Goal: Task Accomplishment & Management: Manage account settings

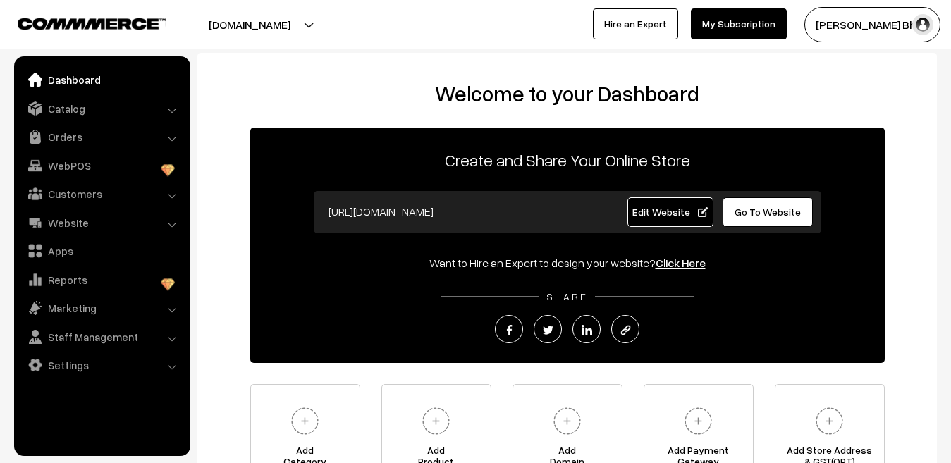
click at [168, 137] on li "Orders Orders" at bounding box center [102, 136] width 169 height 25
click at [73, 143] on link "Orders" at bounding box center [102, 136] width 168 height 25
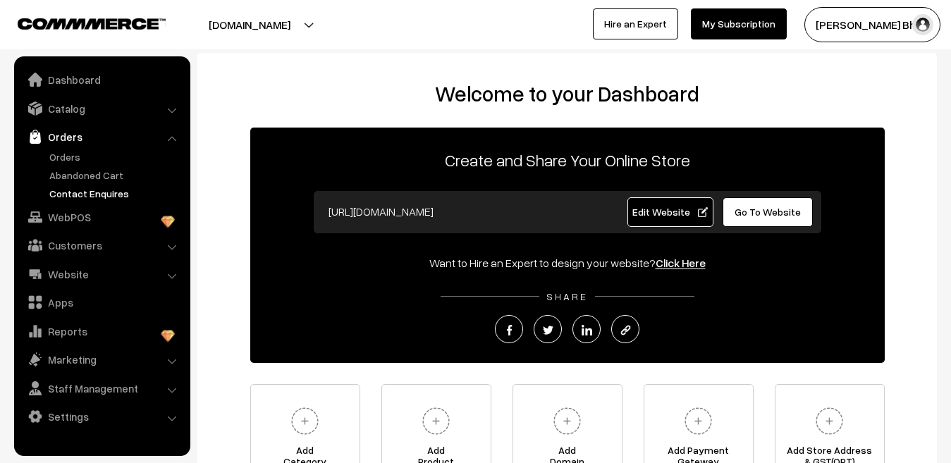
click at [72, 192] on link "Contact Enquires" at bounding box center [116, 193] width 140 height 15
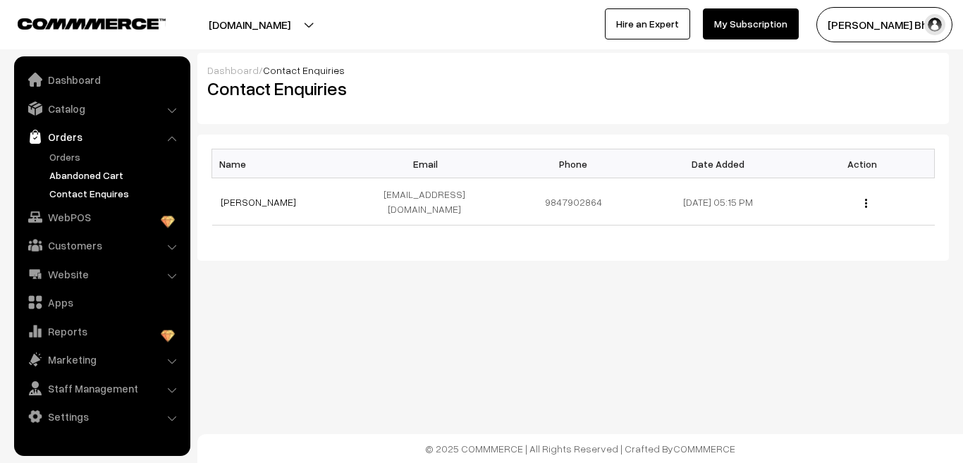
click at [60, 176] on link "Abandoned Cart" at bounding box center [116, 175] width 140 height 15
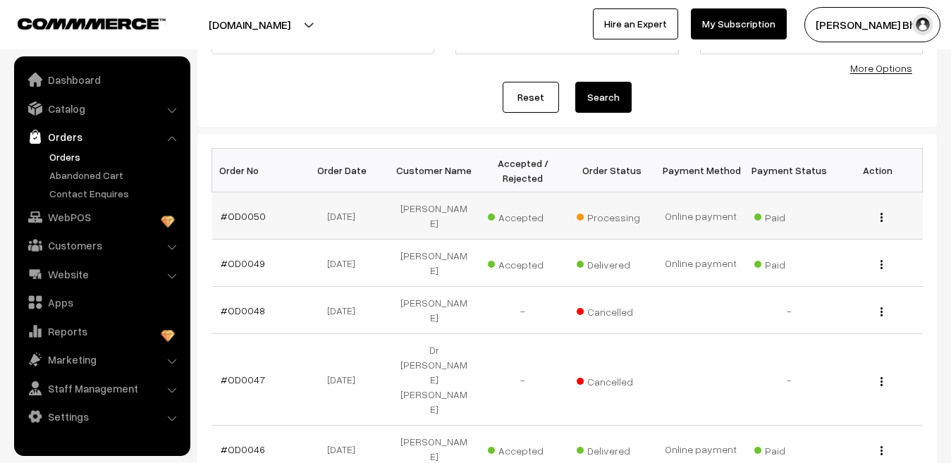
scroll to position [141, 0]
click at [881, 219] on img "button" at bounding box center [882, 217] width 2 height 9
click at [777, 239] on link "View" at bounding box center [819, 237] width 120 height 31
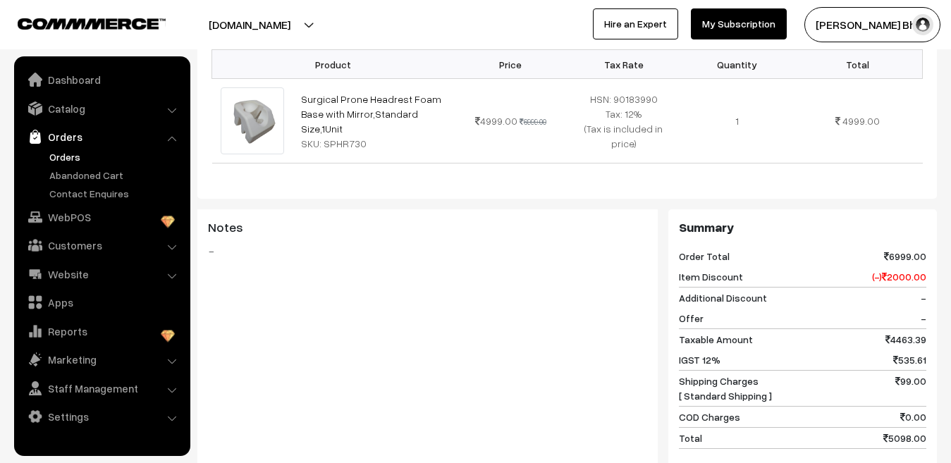
scroll to position [705, 0]
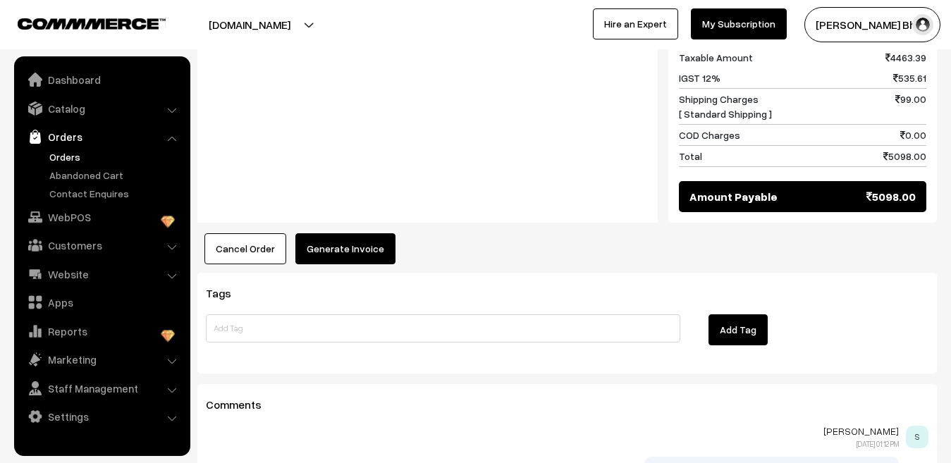
click at [346, 233] on button "Generate Invoice" at bounding box center [345, 248] width 100 height 31
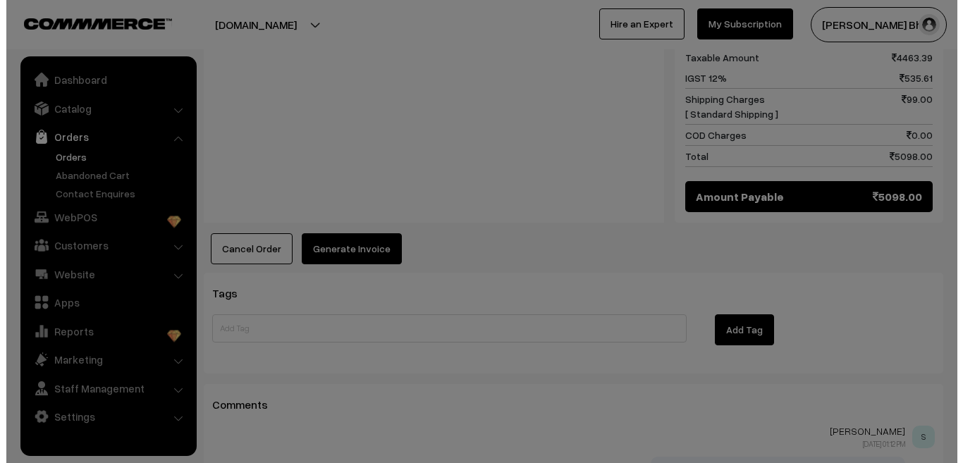
scroll to position [706, 0]
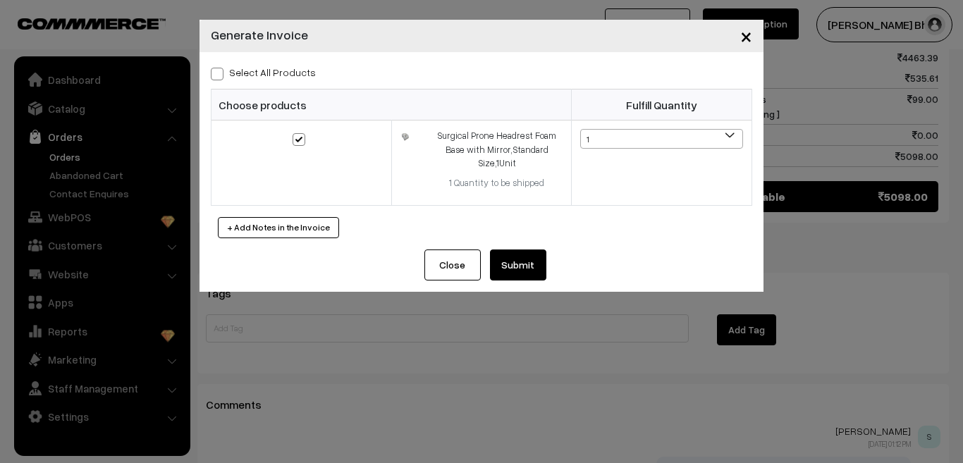
click at [525, 268] on button "Submit" at bounding box center [518, 265] width 56 height 31
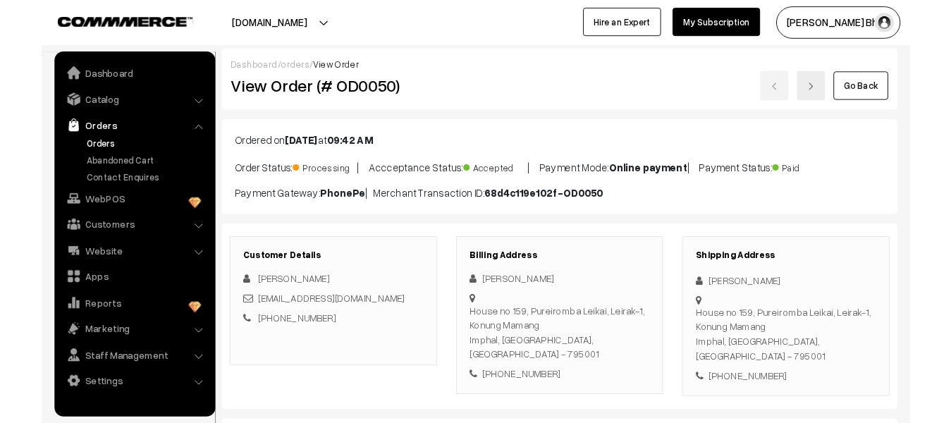
scroll to position [704, 0]
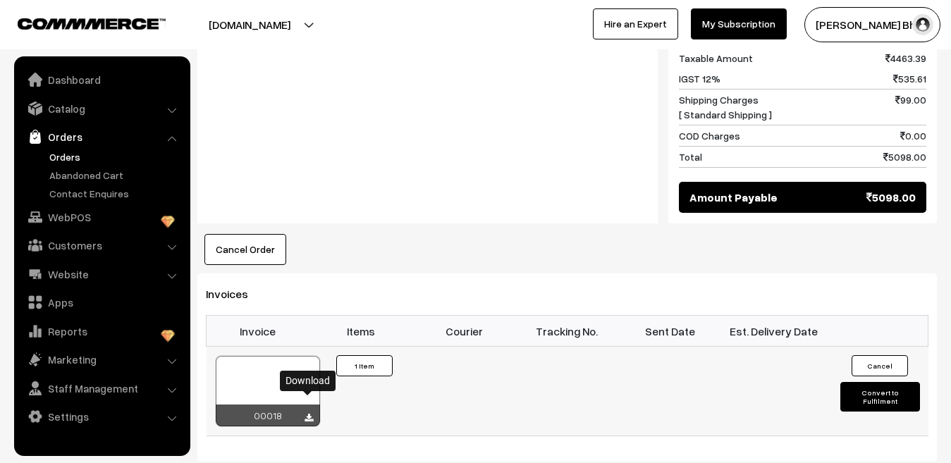
click at [309, 414] on icon at bounding box center [309, 418] width 8 height 9
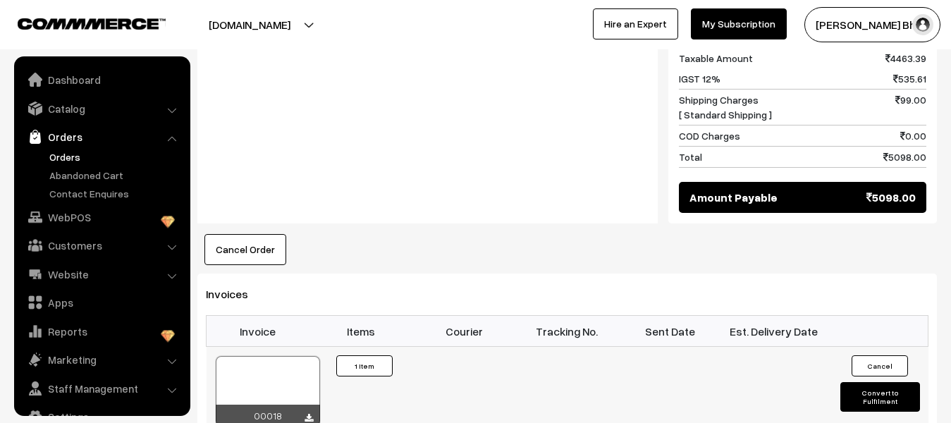
click at [873, 382] on button "Convert to Fulfilment" at bounding box center [879, 397] width 79 height 30
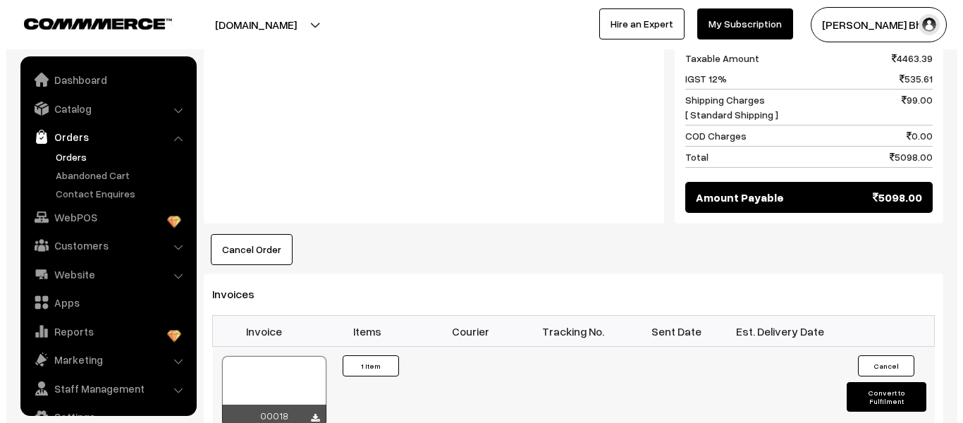
scroll to position [706, 0]
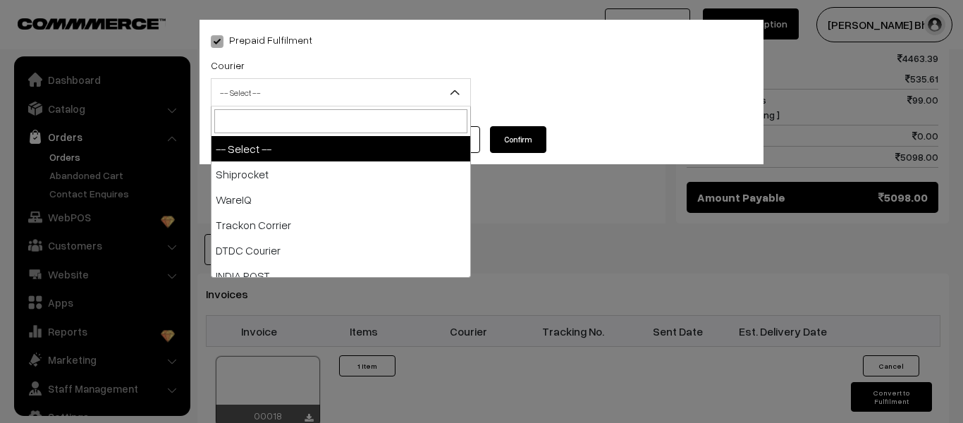
click at [458, 84] on span at bounding box center [460, 96] width 14 height 35
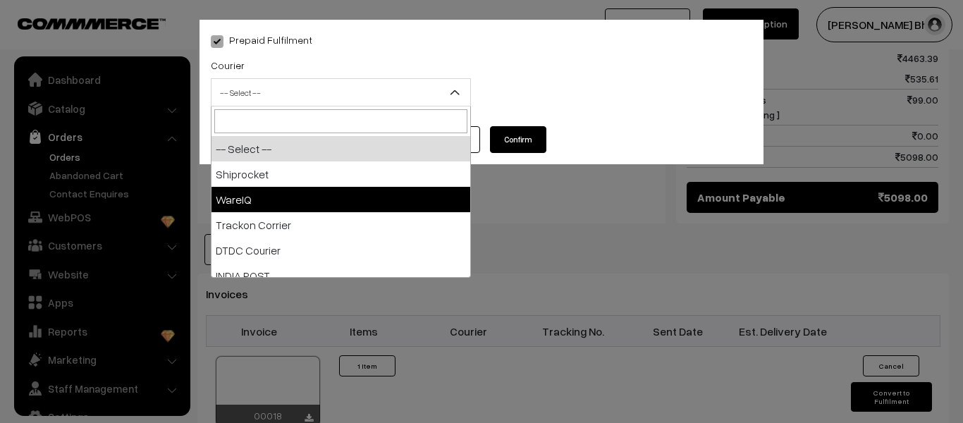
scroll to position [11, 0]
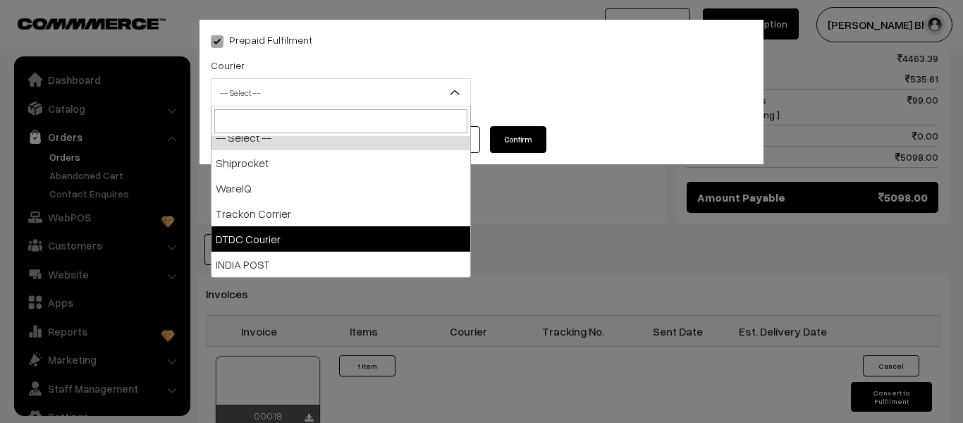
select select "4"
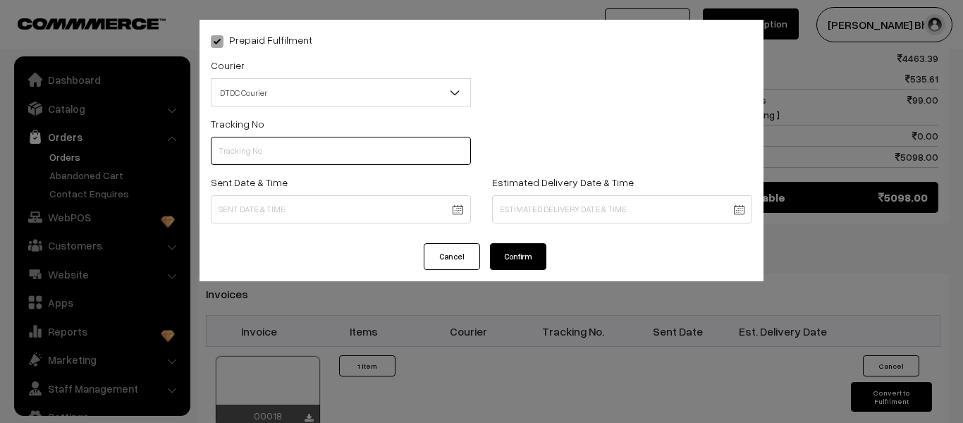
click at [382, 153] on input "text" at bounding box center [341, 151] width 260 height 28
type input "Z62299376"
click at [458, 209] on body "Thank you for showing interest. Our team will call you shortly. Close surgicalc…" at bounding box center [481, 101] width 963 height 1614
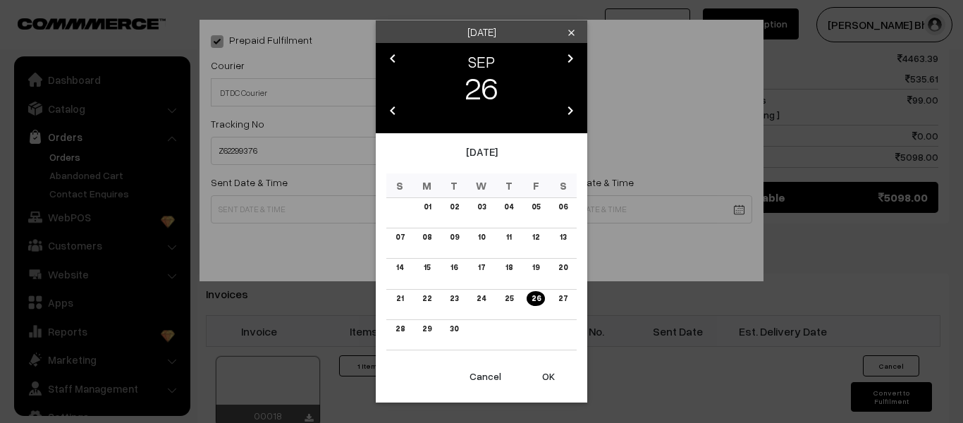
click at [546, 378] on button "OK" at bounding box center [548, 376] width 56 height 31
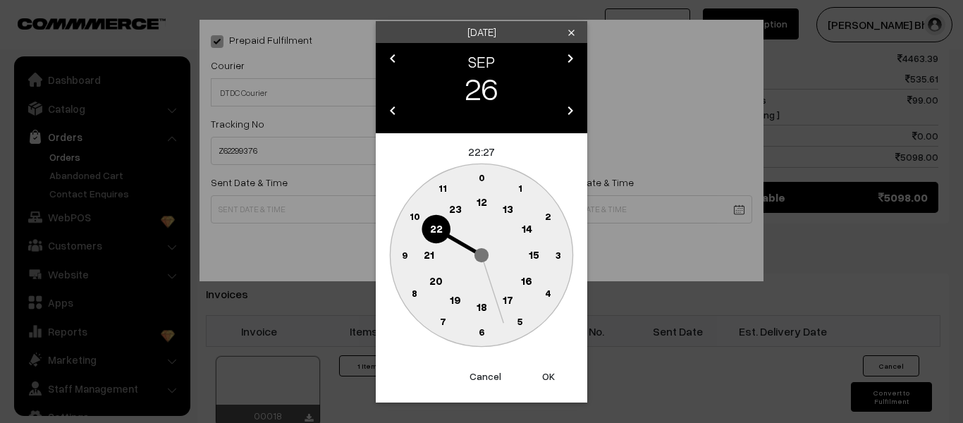
click at [546, 377] on button "OK" at bounding box center [548, 376] width 56 height 31
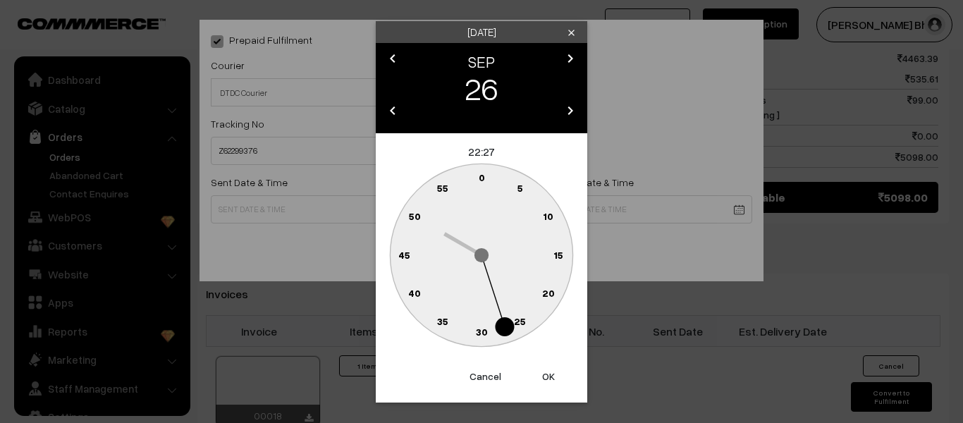
click at [546, 377] on button "OK" at bounding box center [548, 376] width 56 height 31
type input "26-09-2025 22:27"
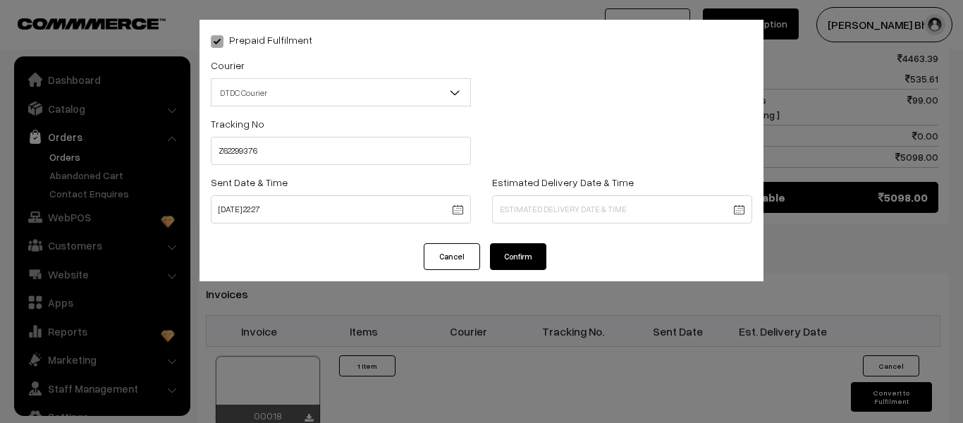
click at [736, 210] on body "Thank you for showing interest. Our team will call you shortly. Close surgicalc…" at bounding box center [481, 101] width 963 height 1614
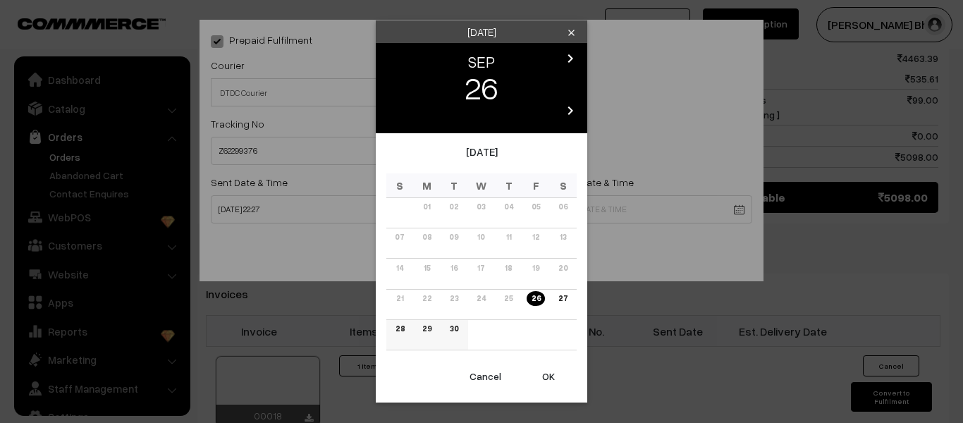
click at [456, 328] on link "30" at bounding box center [454, 328] width 17 height 15
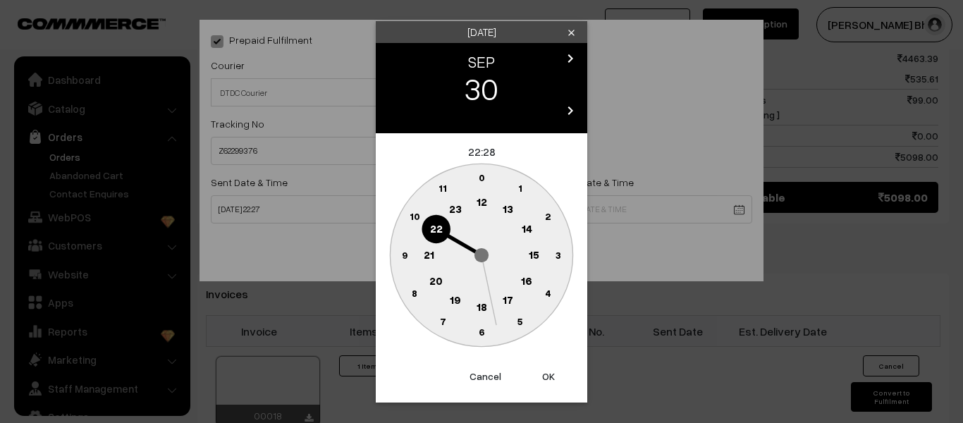
click at [482, 308] on text "18" at bounding box center [482, 306] width 11 height 13
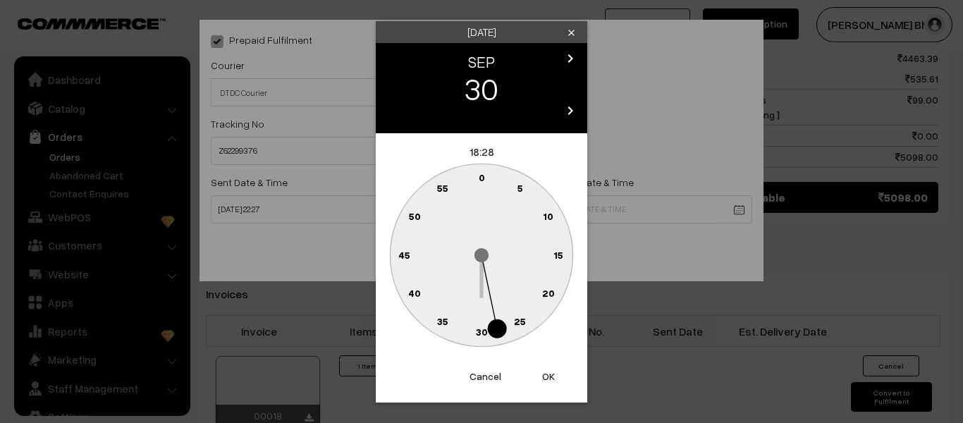
click at [482, 178] on text "0" at bounding box center [482, 177] width 6 height 12
type input "30-09-2025 18:00"
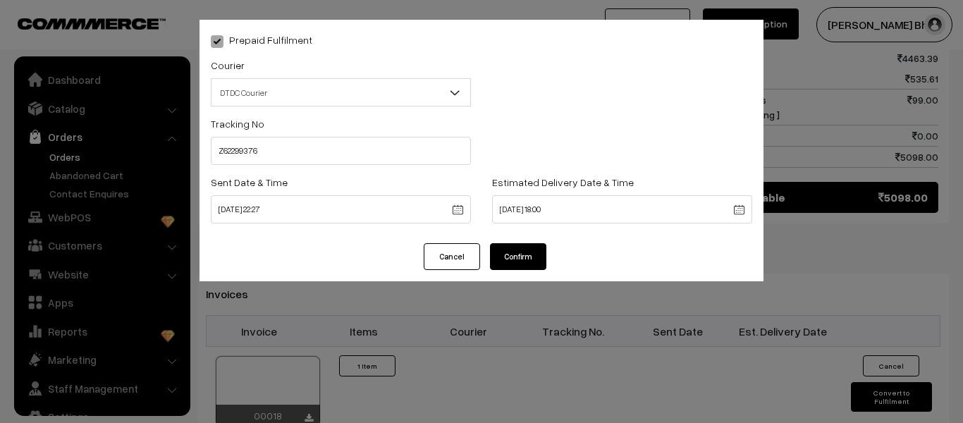
click at [513, 257] on button "Confirm" at bounding box center [518, 256] width 56 height 27
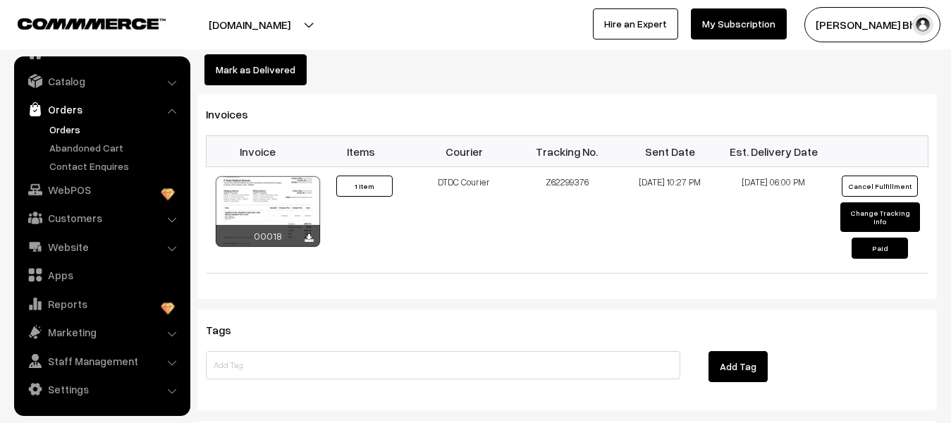
scroll to position [916, 0]
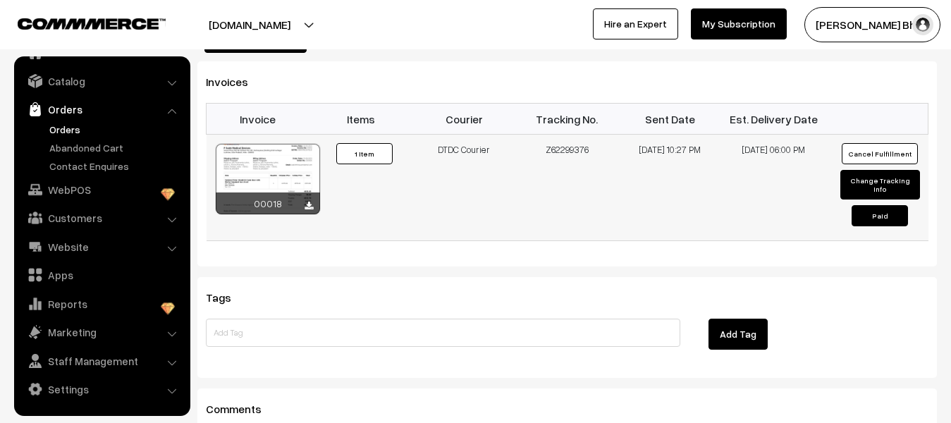
click at [883, 205] on button "Paid" at bounding box center [880, 215] width 56 height 21
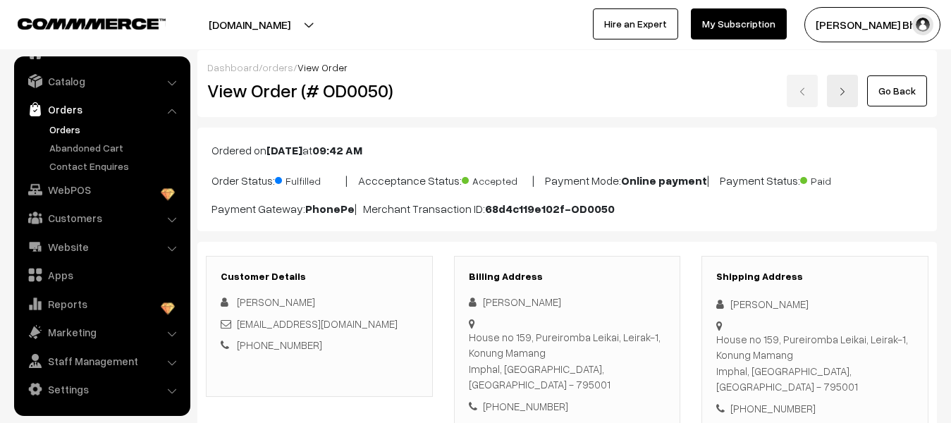
scroll to position [0, 0]
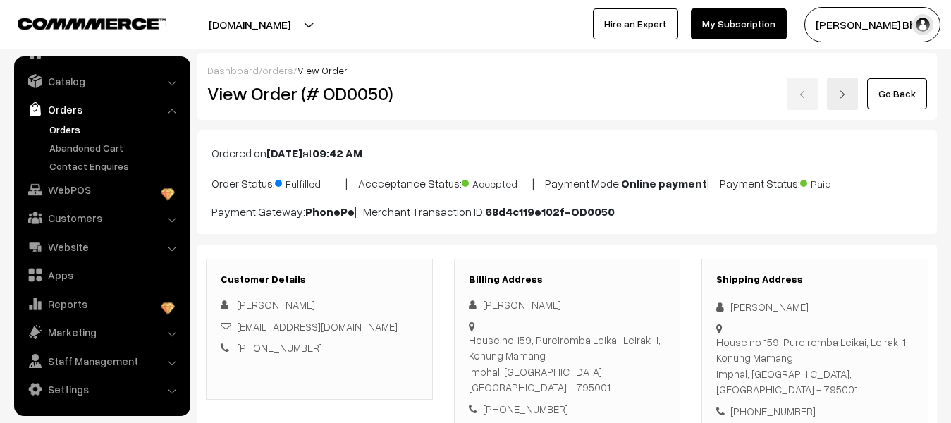
click at [921, 28] on img "button" at bounding box center [922, 24] width 21 height 21
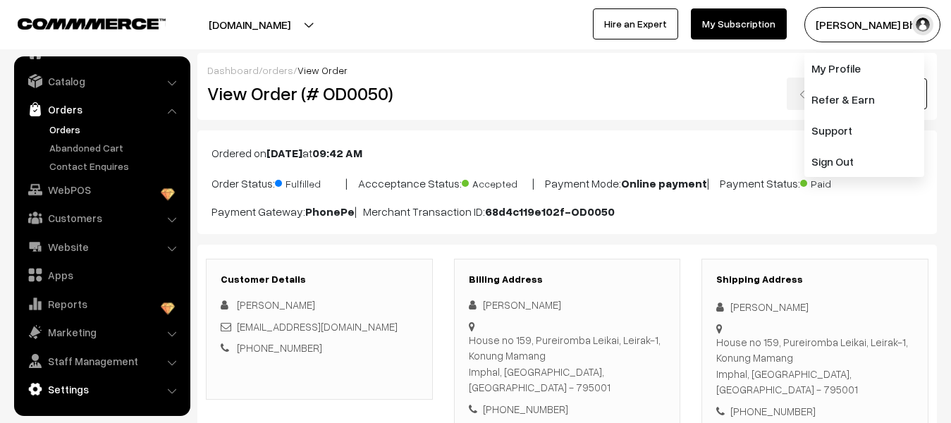
click at [61, 393] on link "Settings" at bounding box center [102, 388] width 168 height 25
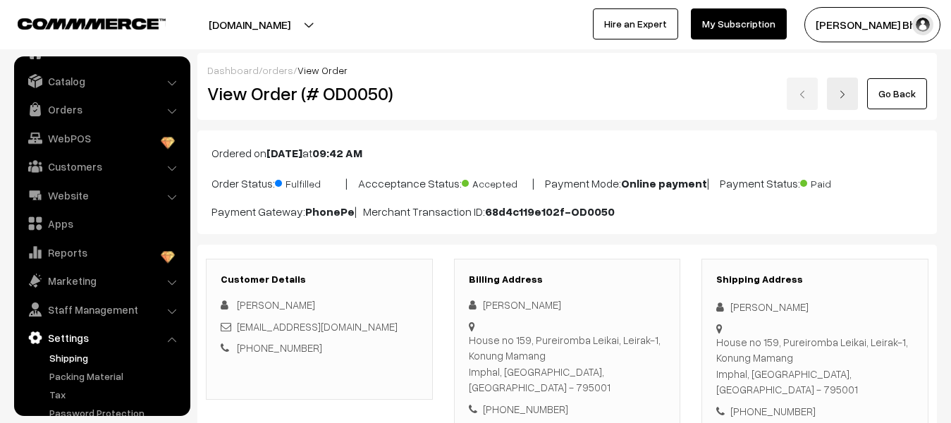
click at [70, 360] on link "Shipping" at bounding box center [116, 357] width 140 height 15
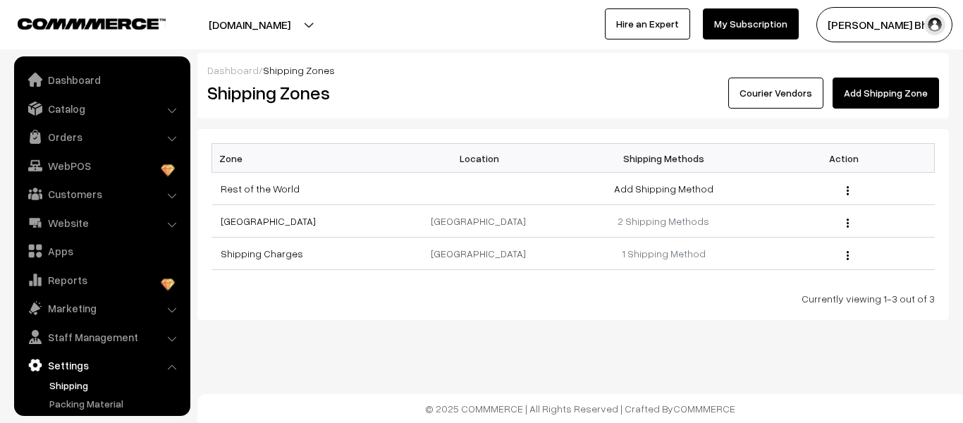
scroll to position [82, 0]
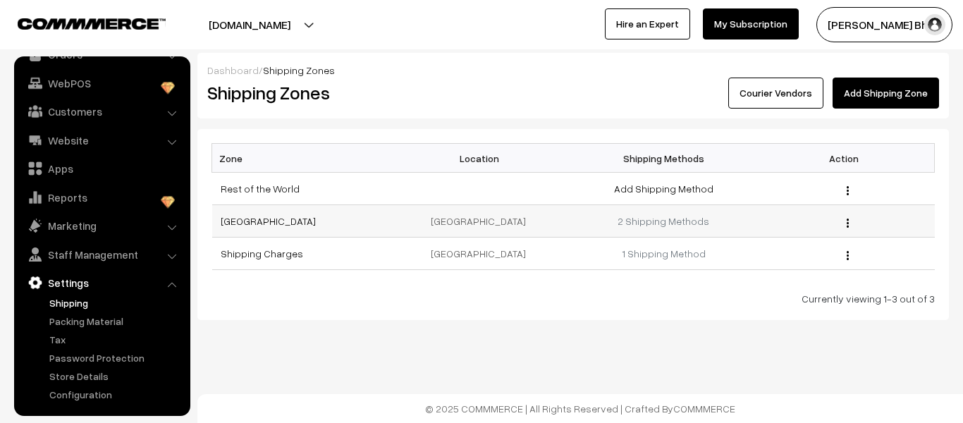
click at [846, 223] on button "button" at bounding box center [848, 222] width 4 height 11
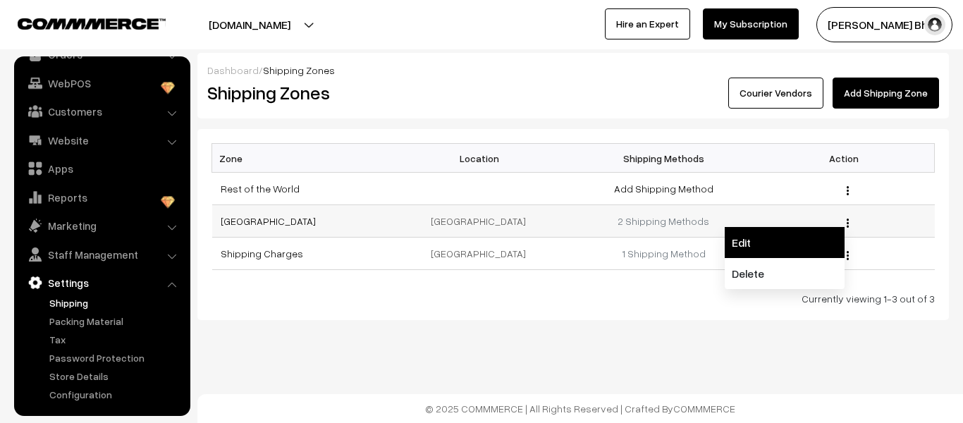
click at [740, 241] on link "Edit" at bounding box center [785, 242] width 120 height 31
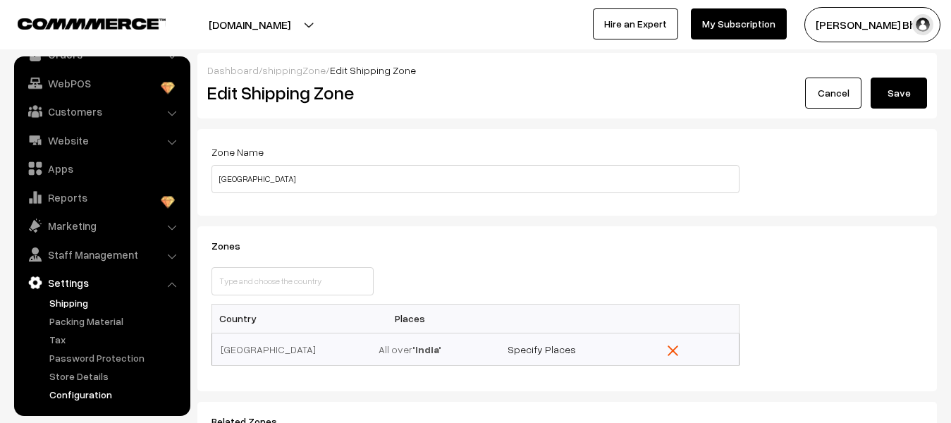
click at [84, 394] on link "Configuration" at bounding box center [116, 394] width 140 height 15
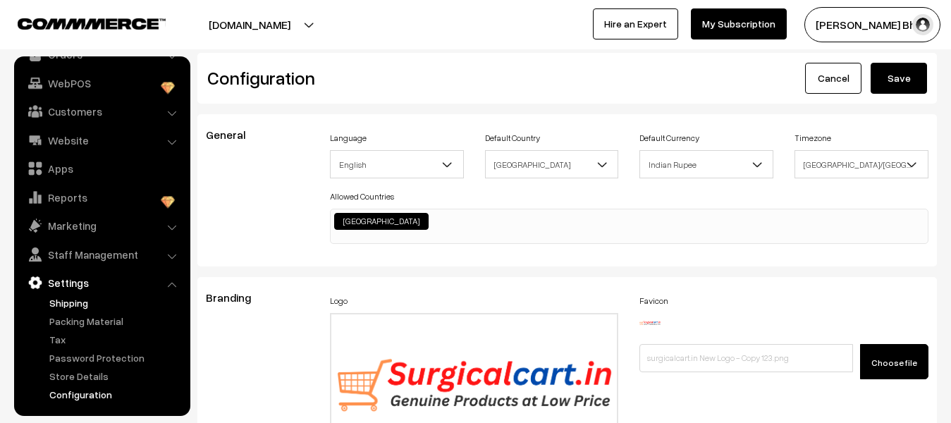
click at [80, 306] on link "Shipping" at bounding box center [116, 302] width 140 height 15
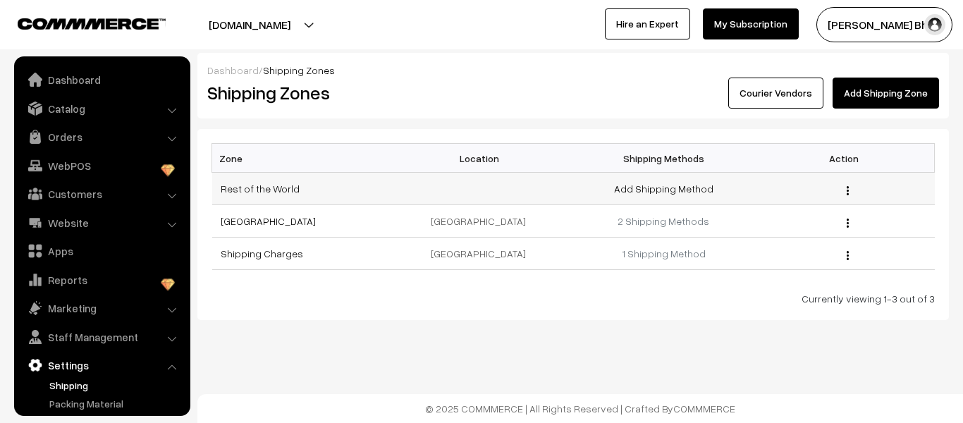
scroll to position [82, 0]
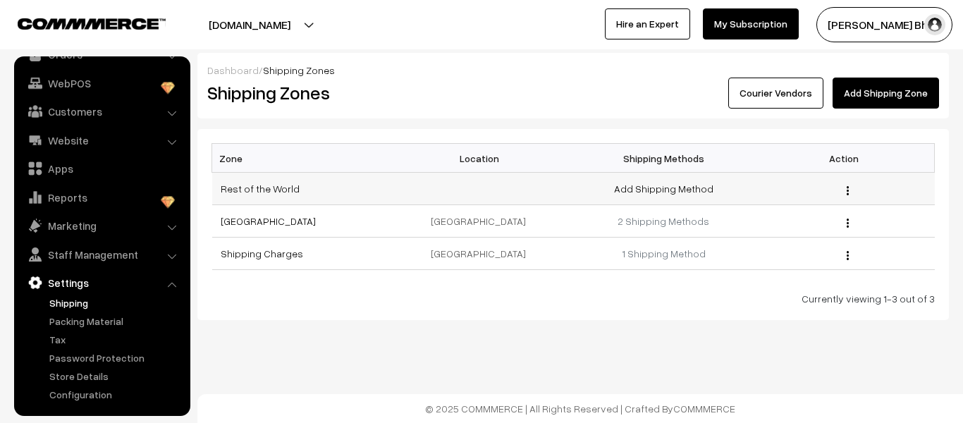
click at [846, 188] on button "button" at bounding box center [848, 190] width 4 height 11
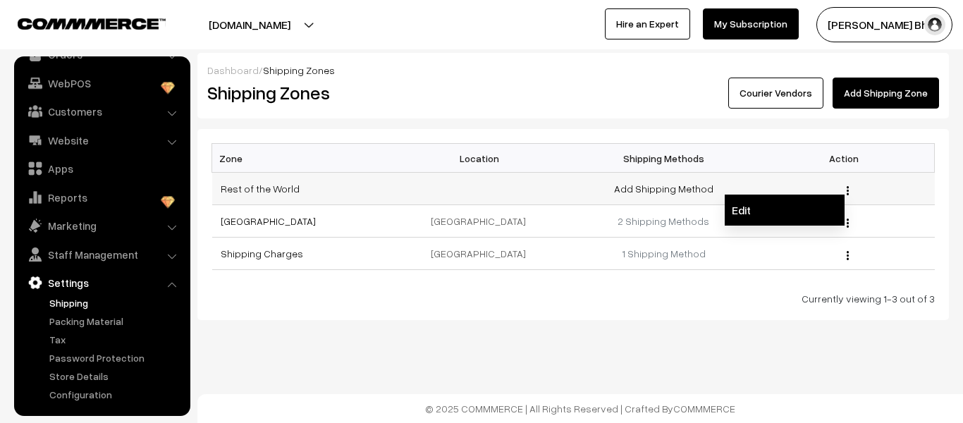
click at [740, 210] on link "Edit" at bounding box center [785, 210] width 120 height 31
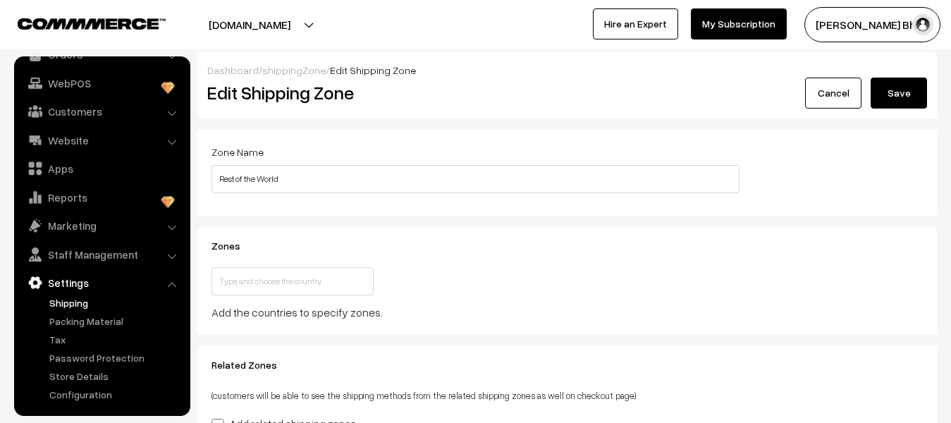
click at [74, 305] on link "Shipping" at bounding box center [116, 302] width 140 height 15
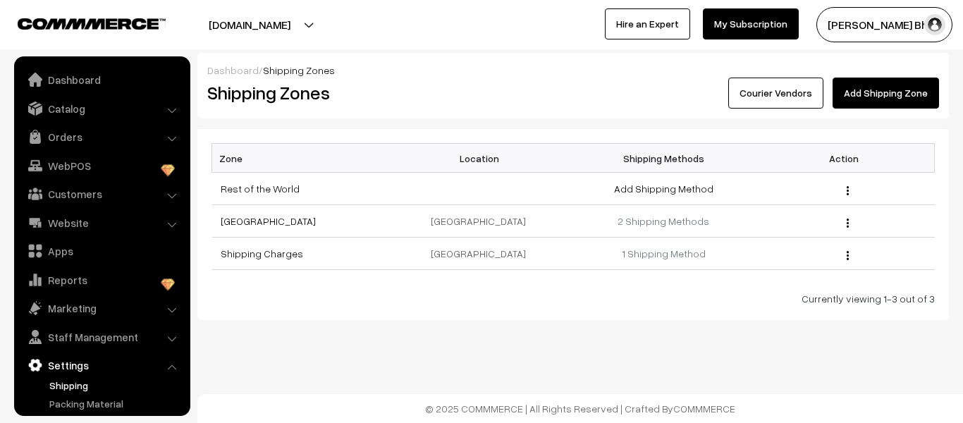
scroll to position [82, 0]
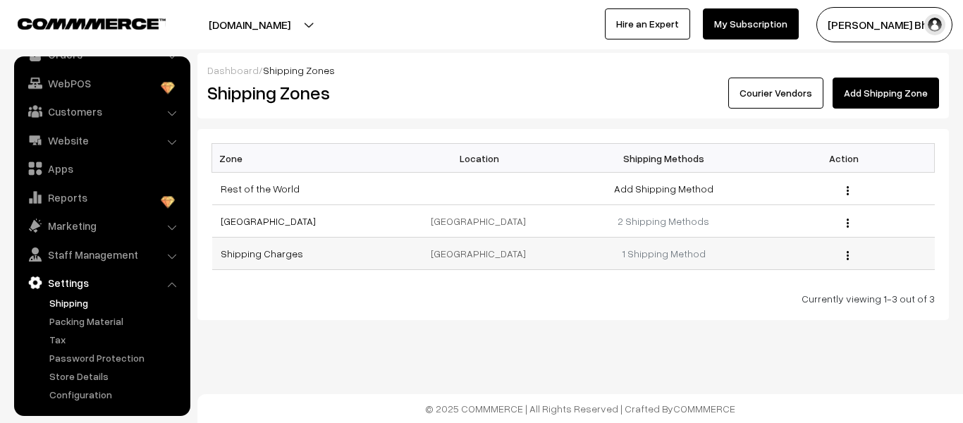
click at [846, 255] on button "button" at bounding box center [848, 255] width 4 height 11
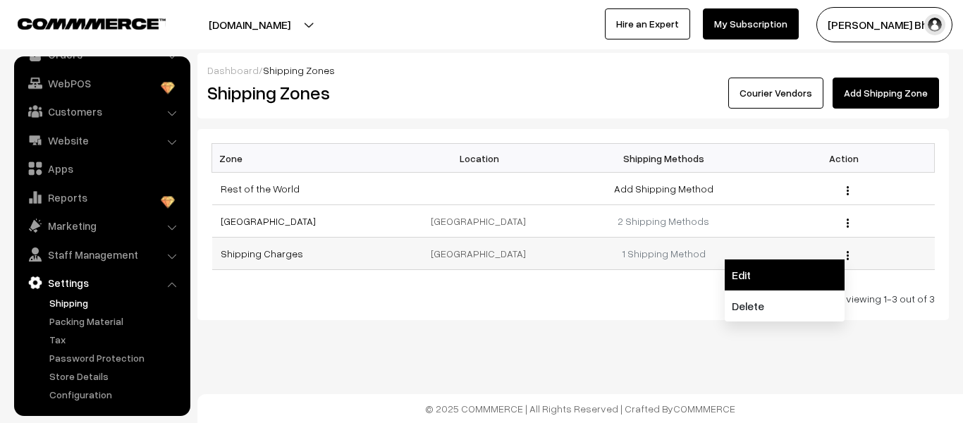
click at [749, 276] on link "Edit" at bounding box center [785, 274] width 120 height 31
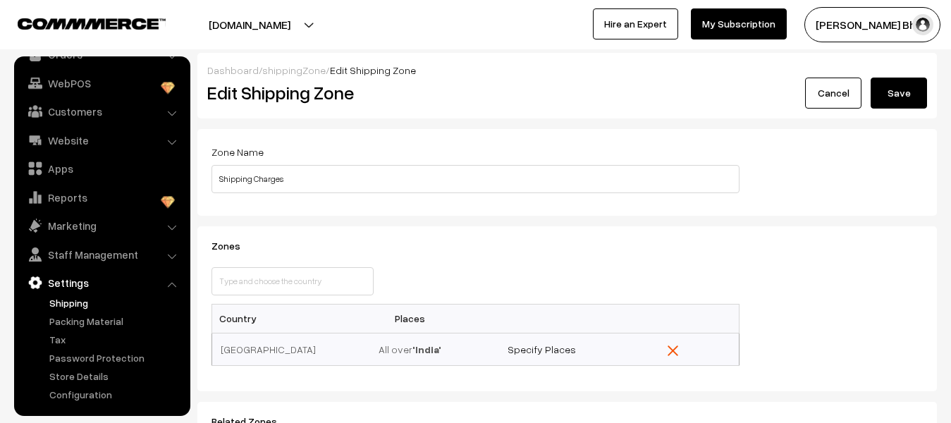
click at [73, 302] on link "Shipping" at bounding box center [116, 302] width 140 height 15
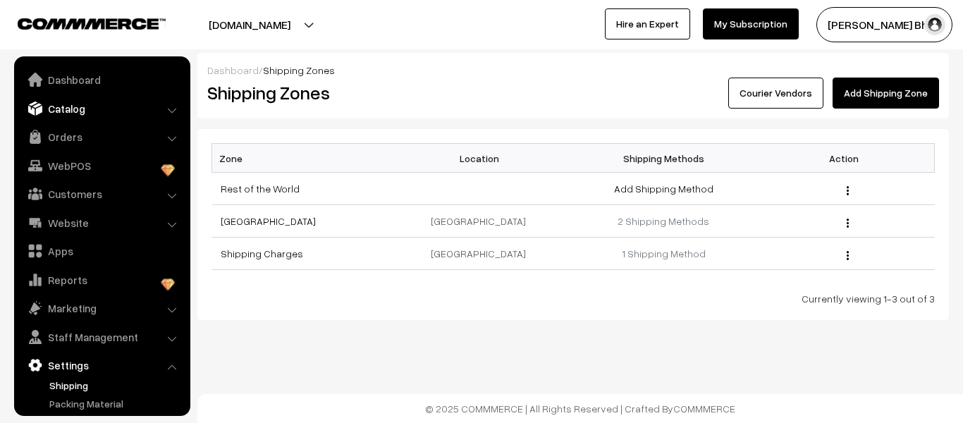
click at [61, 112] on link "Catalog" at bounding box center [102, 108] width 168 height 25
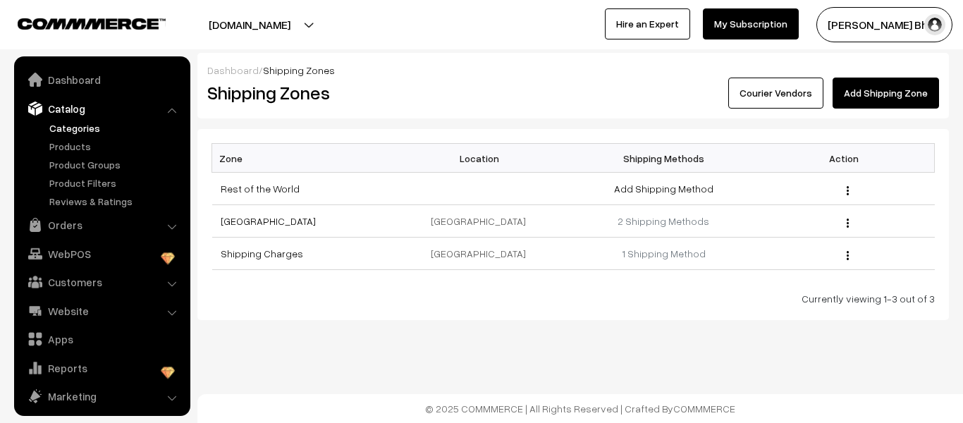
click at [77, 127] on link "Categories" at bounding box center [116, 128] width 140 height 15
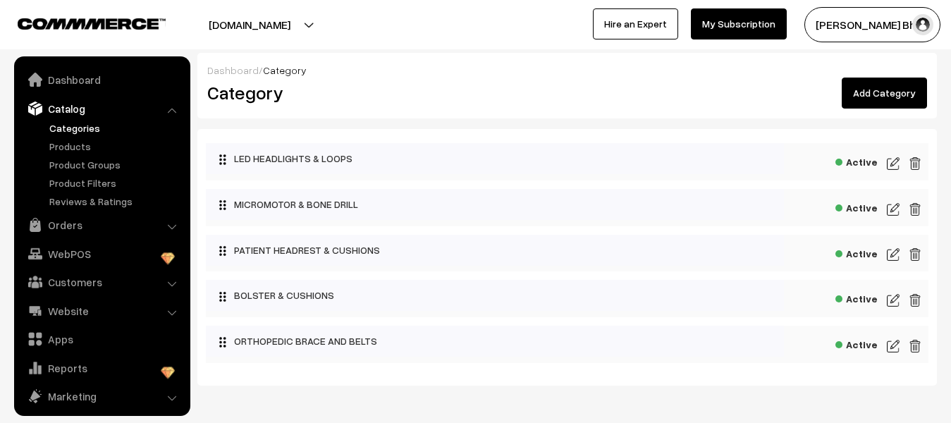
scroll to position [39, 0]
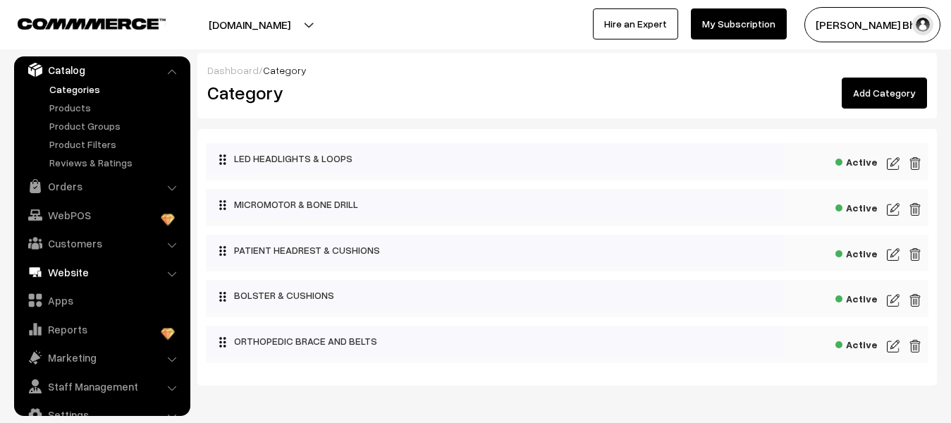
click at [80, 272] on link "Website" at bounding box center [102, 271] width 168 height 25
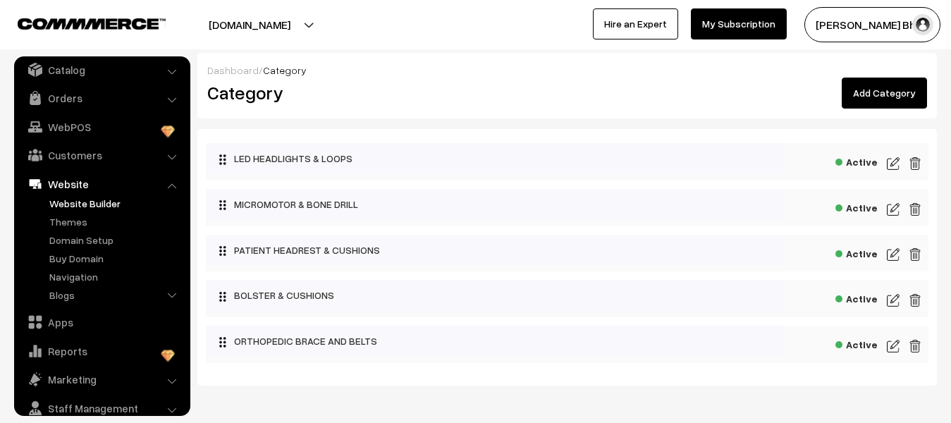
click at [86, 203] on link "Website Builder" at bounding box center [116, 203] width 140 height 15
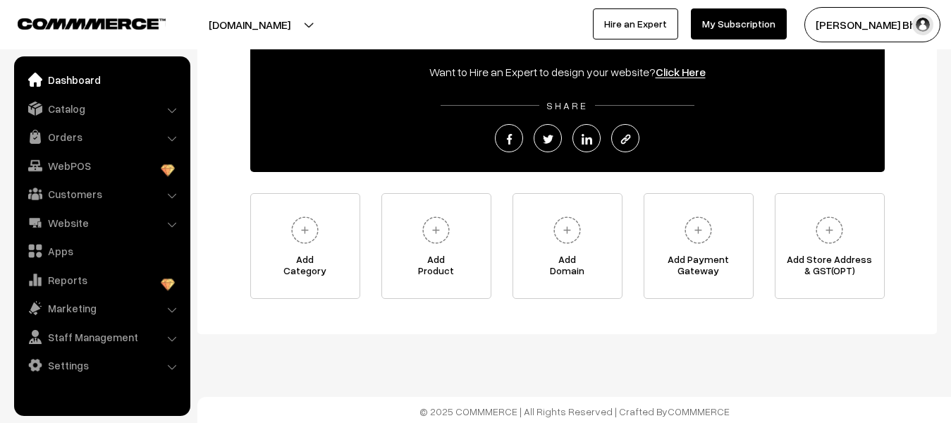
scroll to position [194, 0]
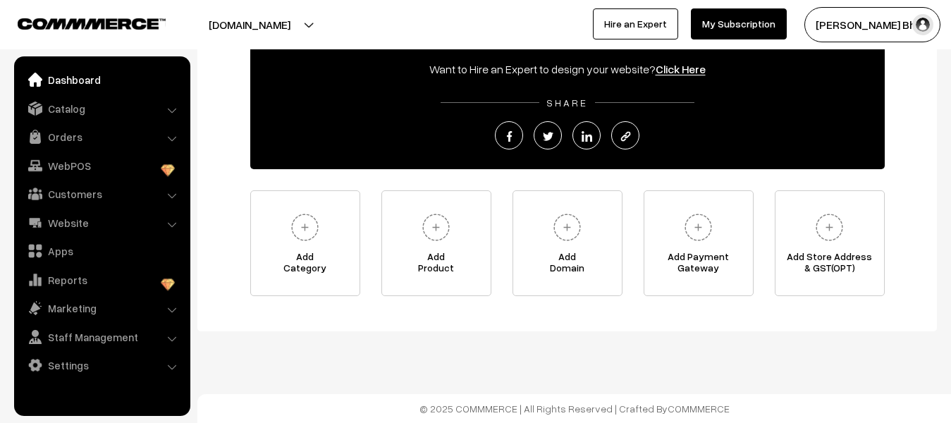
click at [297, 22] on button "[DOMAIN_NAME]" at bounding box center [249, 24] width 180 height 35
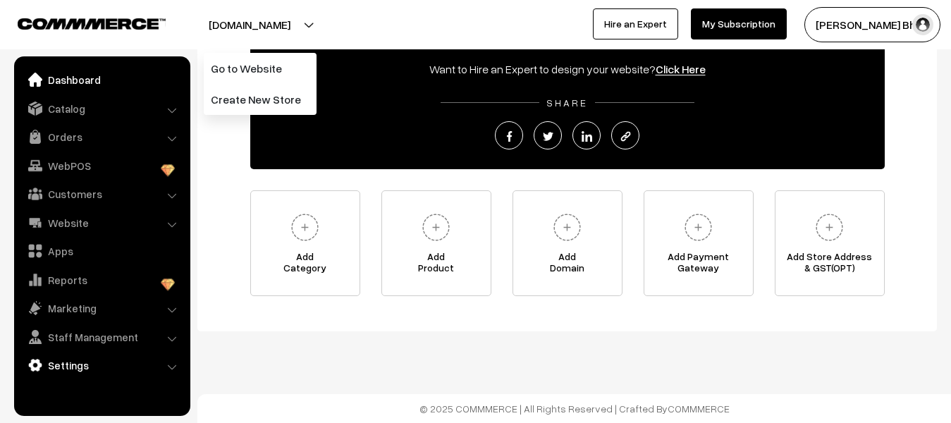
click at [79, 364] on link "Settings" at bounding box center [102, 364] width 168 height 25
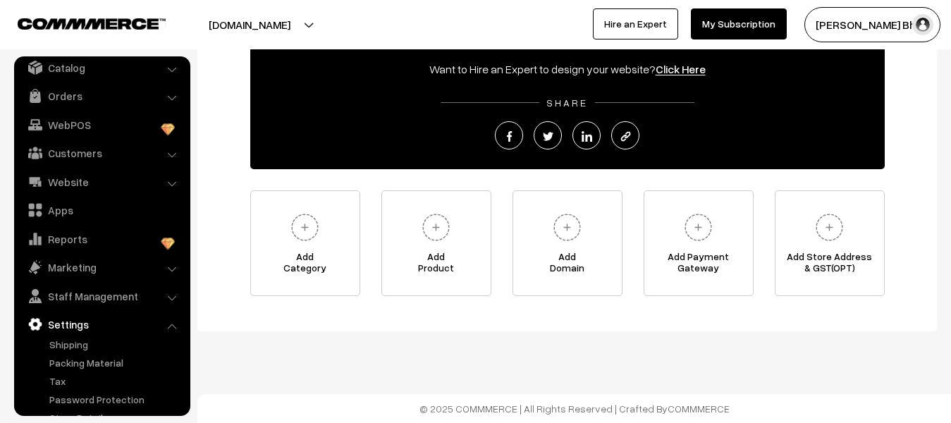
scroll to position [82, 0]
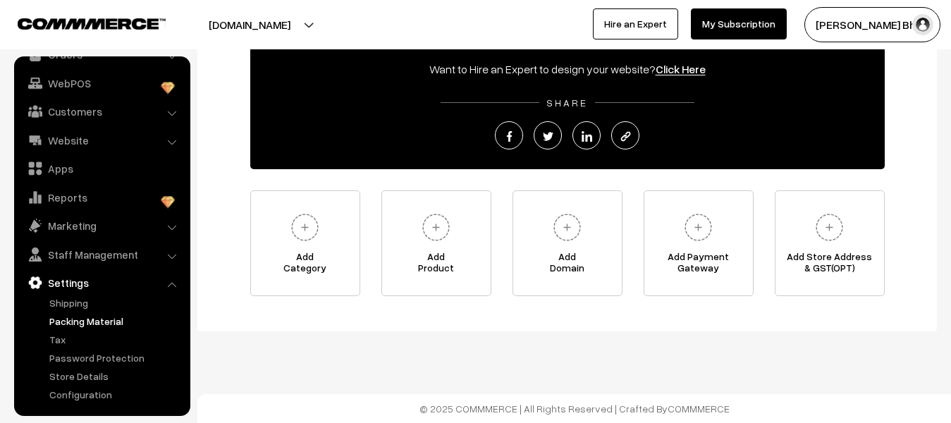
click at [91, 322] on link "Packing Material" at bounding box center [116, 321] width 140 height 15
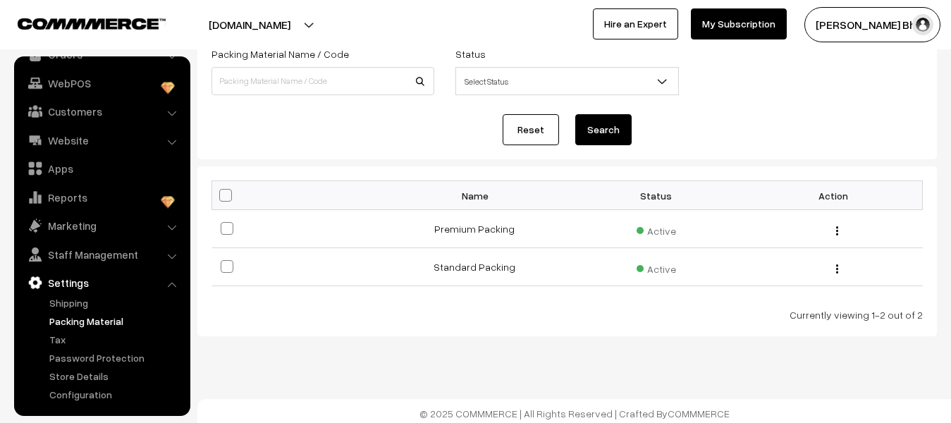
scroll to position [103, 0]
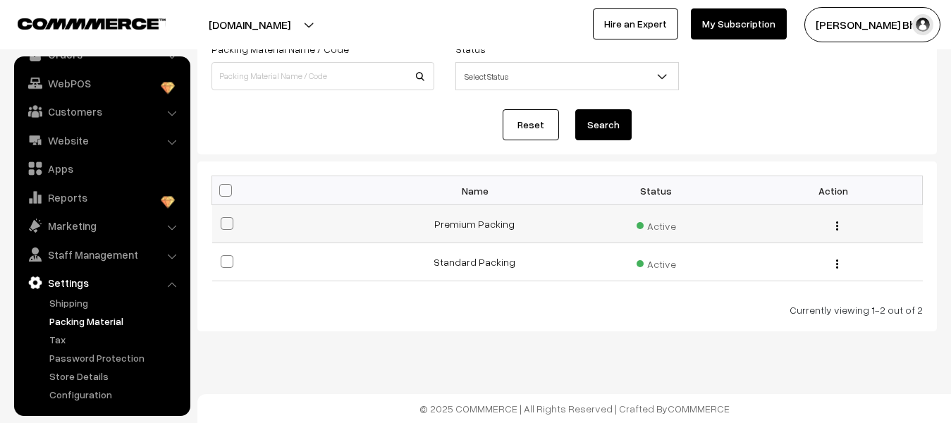
click at [836, 228] on img "button" at bounding box center [837, 225] width 2 height 9
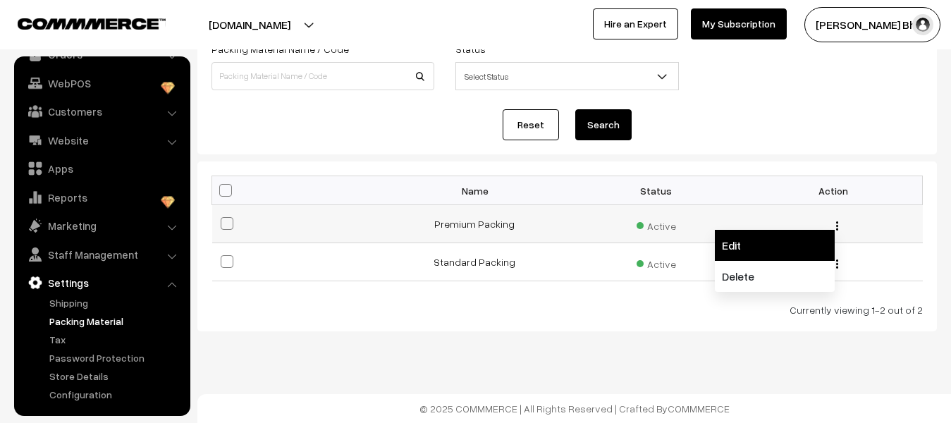
click at [771, 245] on link "Edit" at bounding box center [775, 245] width 120 height 31
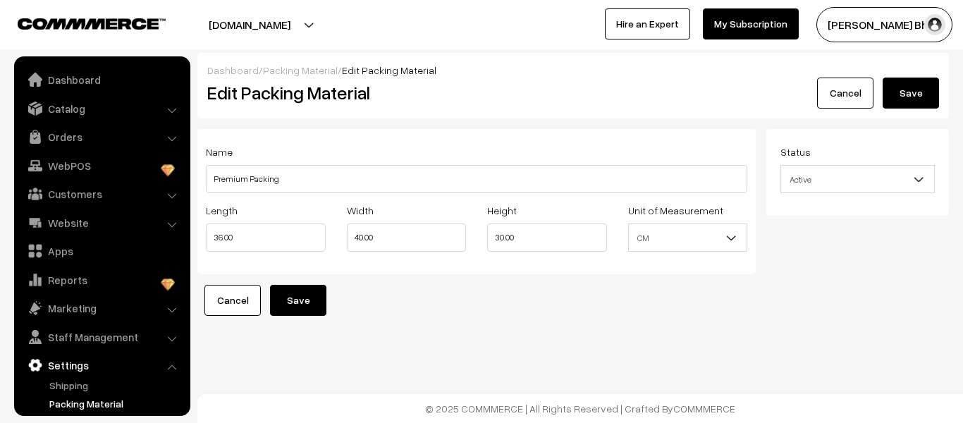
scroll to position [82, 0]
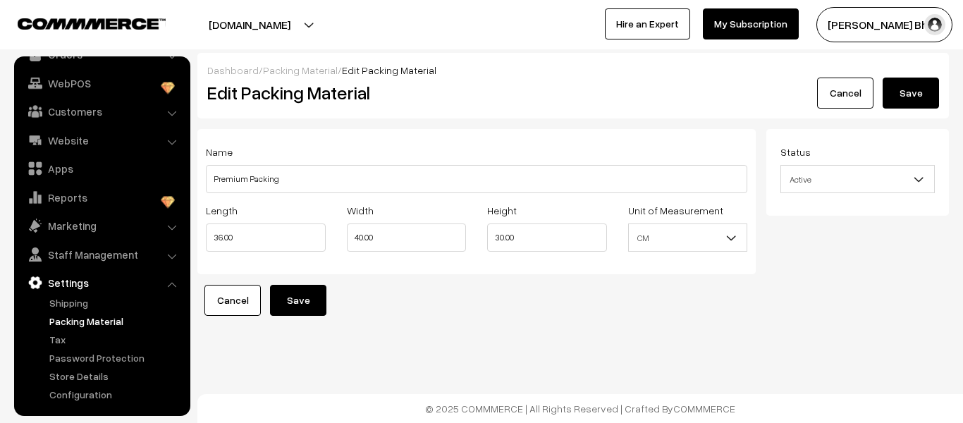
click at [233, 299] on link "Cancel" at bounding box center [232, 300] width 56 height 31
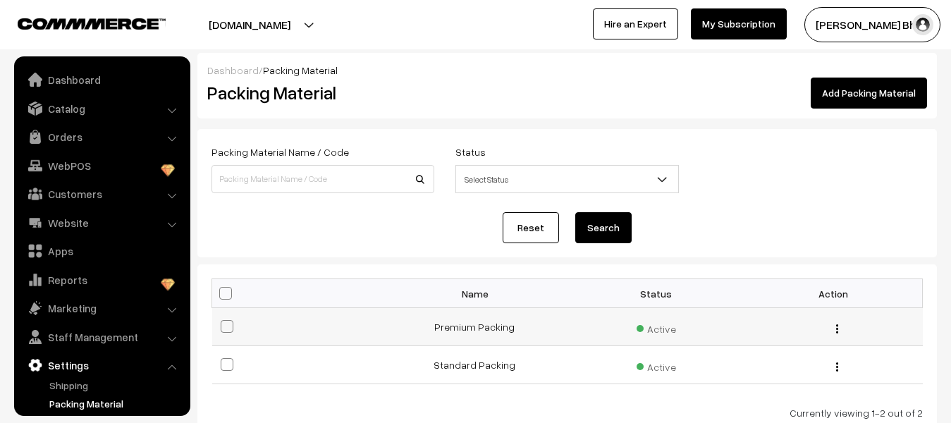
scroll to position [82, 0]
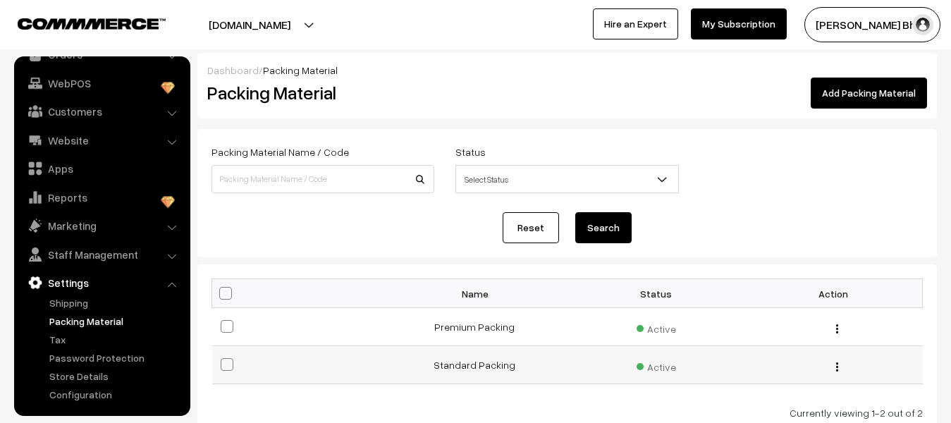
click at [835, 370] on button "button" at bounding box center [837, 366] width 4 height 11
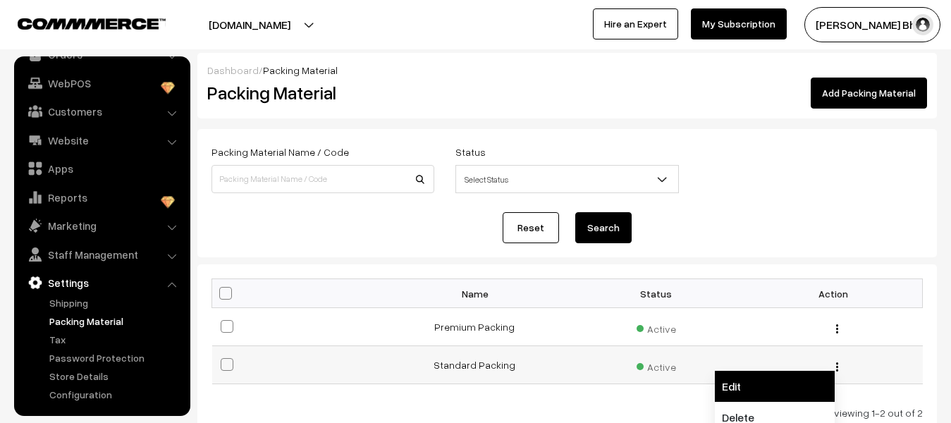
click at [749, 381] on link "Edit" at bounding box center [775, 386] width 120 height 31
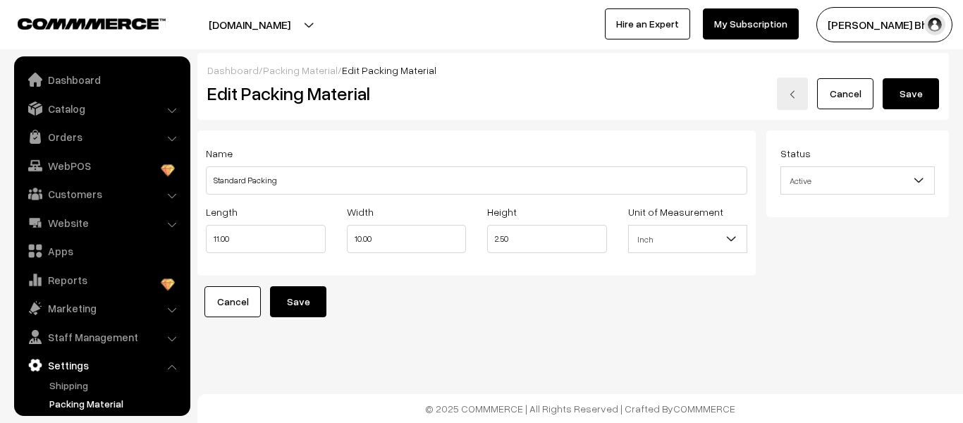
scroll to position [82, 0]
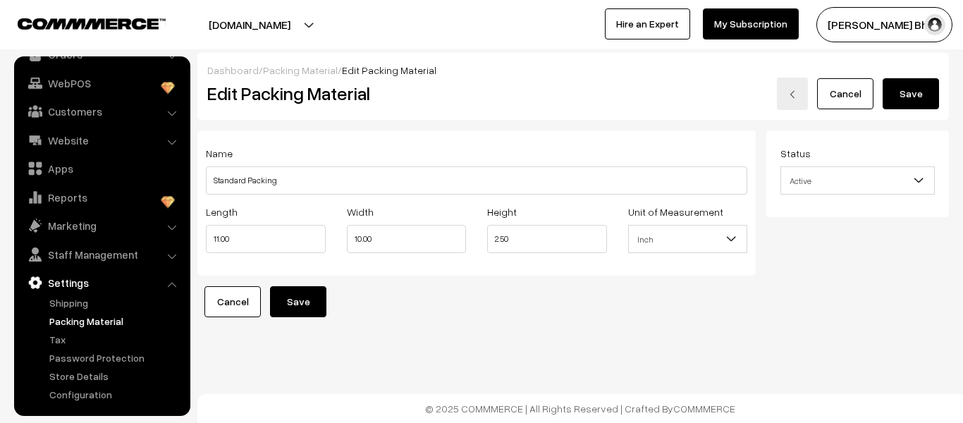
click at [228, 307] on link "Cancel" at bounding box center [232, 301] width 56 height 31
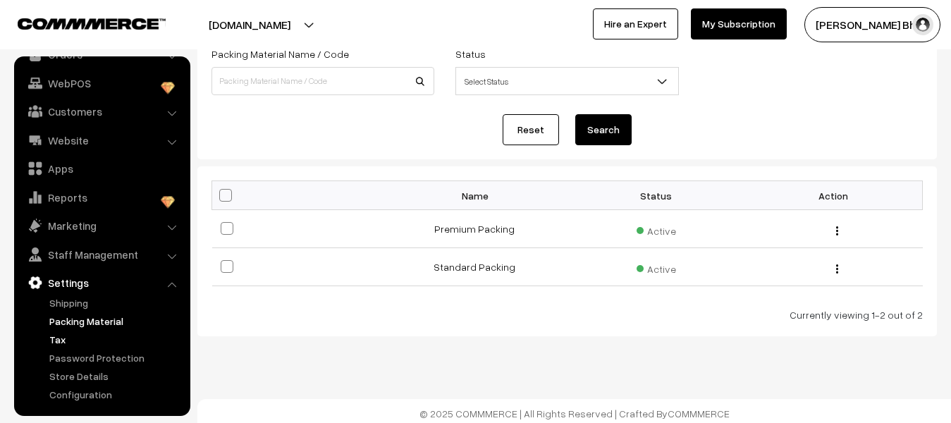
scroll to position [103, 0]
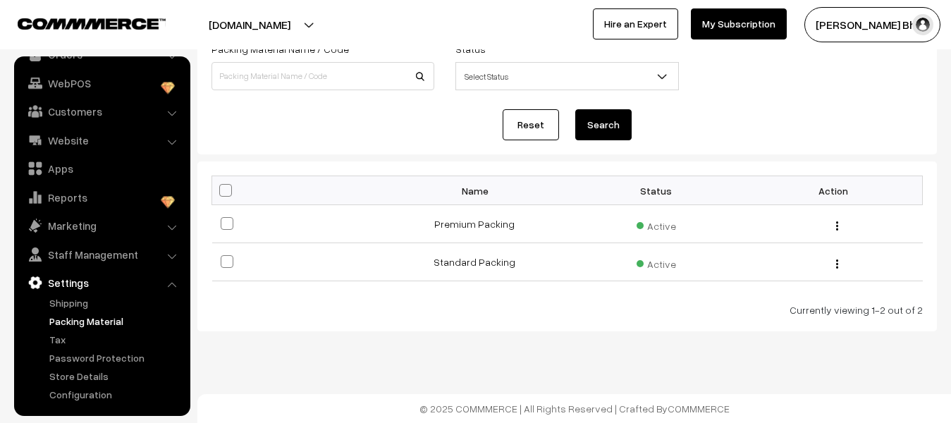
click at [68, 283] on link "Settings" at bounding box center [102, 282] width 168 height 25
click at [76, 307] on link "Shipping" at bounding box center [116, 302] width 140 height 15
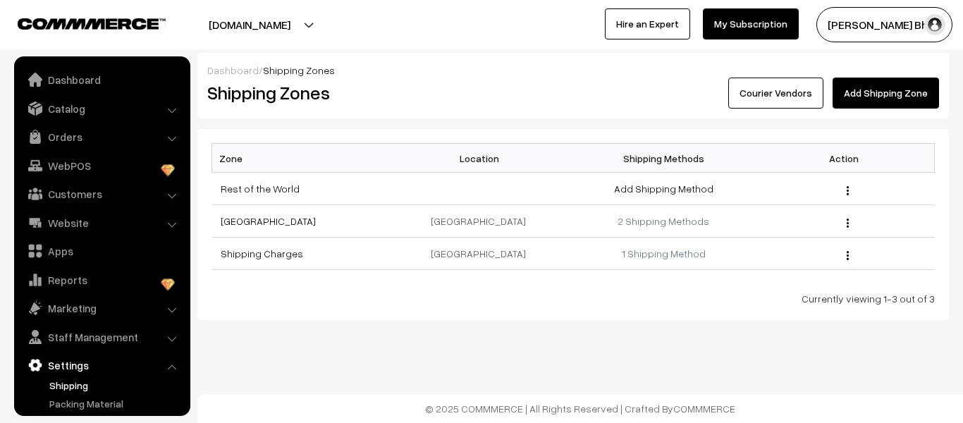
scroll to position [82, 0]
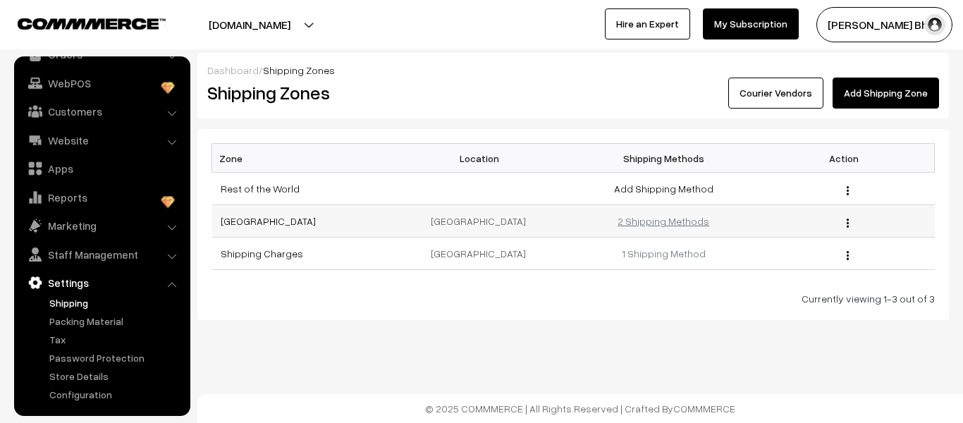
click at [651, 222] on link "2 Shipping Methods" at bounding box center [664, 221] width 92 height 12
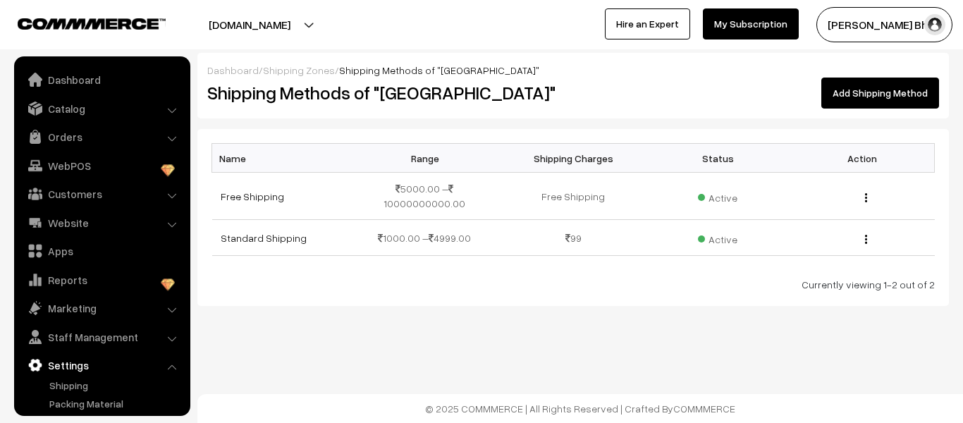
scroll to position [82, 0]
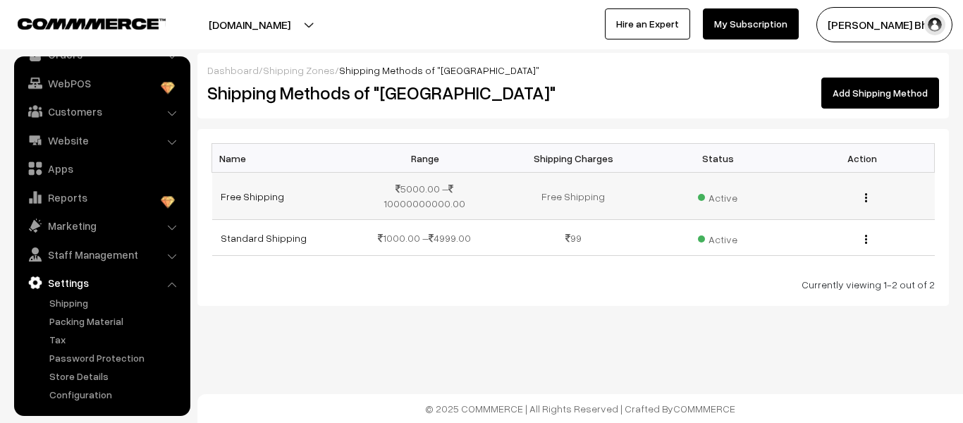
click at [865, 193] on img "button" at bounding box center [866, 197] width 2 height 9
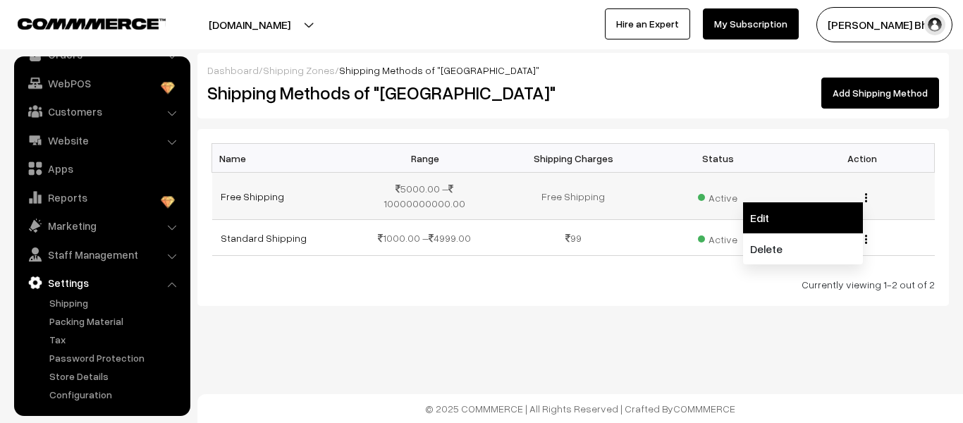
click at [785, 214] on link "Edit" at bounding box center [803, 217] width 120 height 31
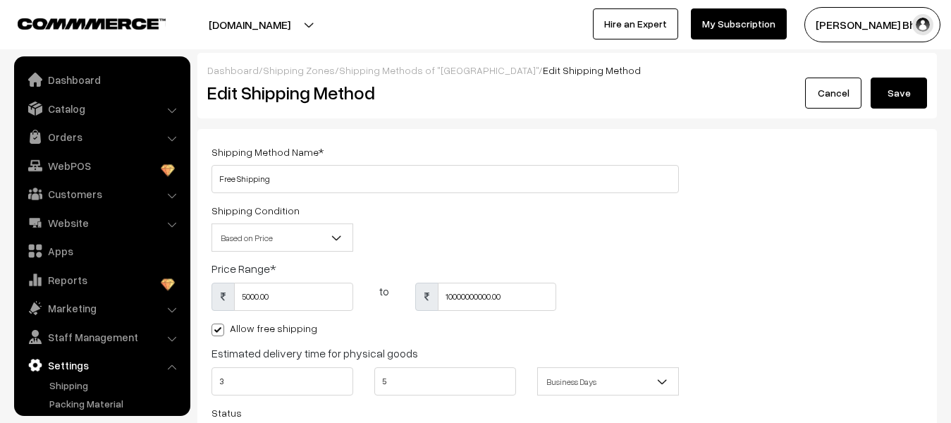
scroll to position [82, 0]
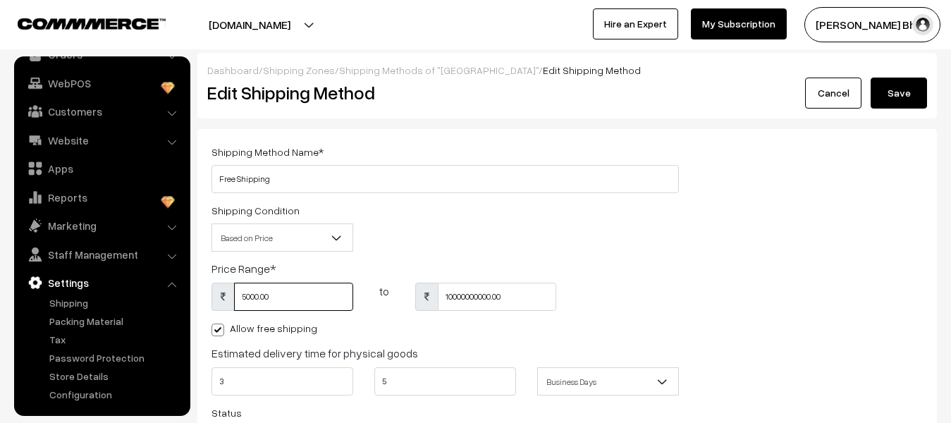
click at [325, 300] on input "5000.00" at bounding box center [293, 297] width 119 height 28
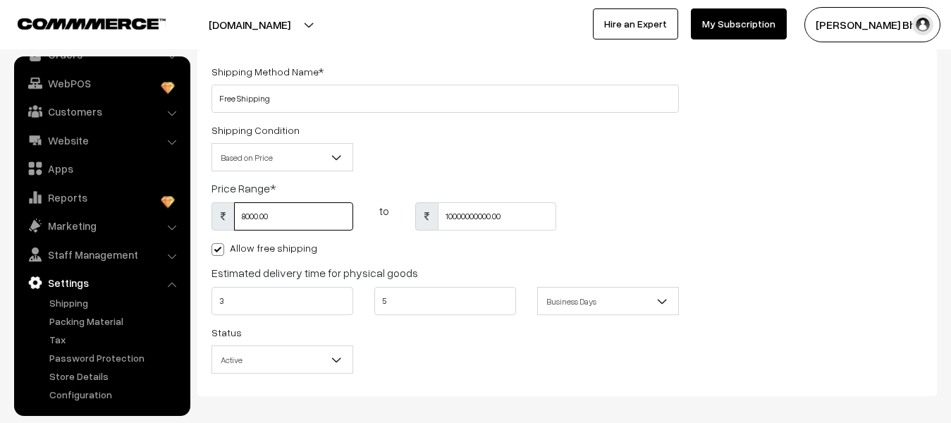
scroll to position [0, 0]
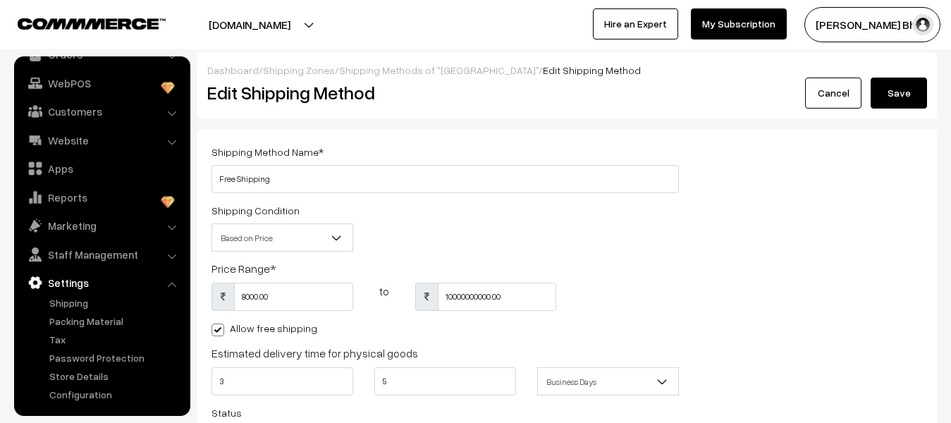
type input "8000"
click at [909, 97] on button "Save" at bounding box center [899, 93] width 56 height 31
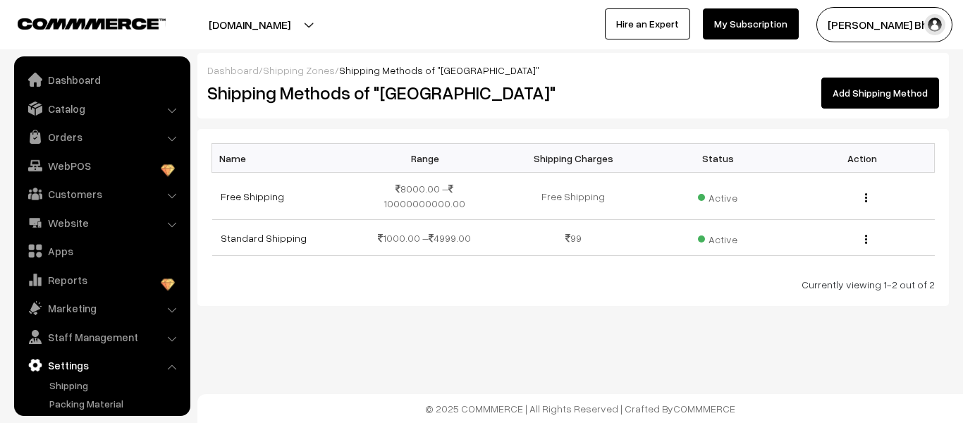
click at [173, 108] on li "Catalog Categories" at bounding box center [102, 108] width 169 height 25
click at [171, 111] on li "Catalog Categories" at bounding box center [102, 108] width 169 height 25
click at [171, 308] on li "Marketing Offers" at bounding box center [102, 307] width 169 height 25
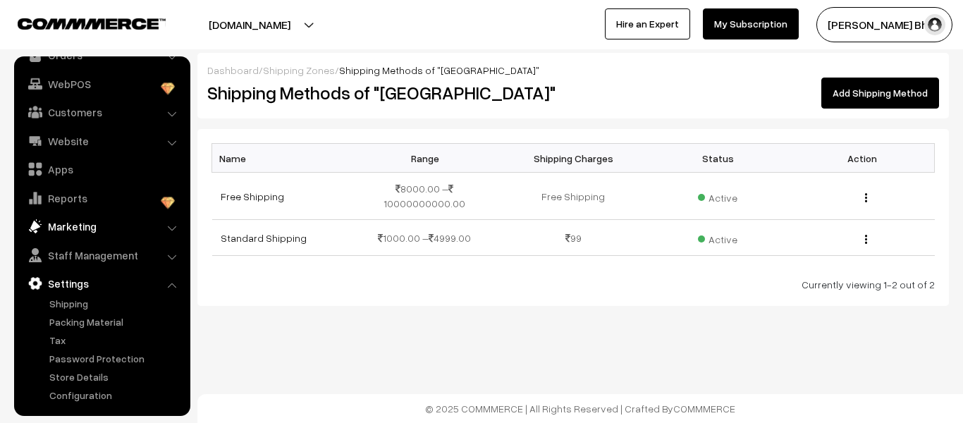
scroll to position [82, 0]
click at [90, 326] on link "Packing Material" at bounding box center [116, 321] width 140 height 15
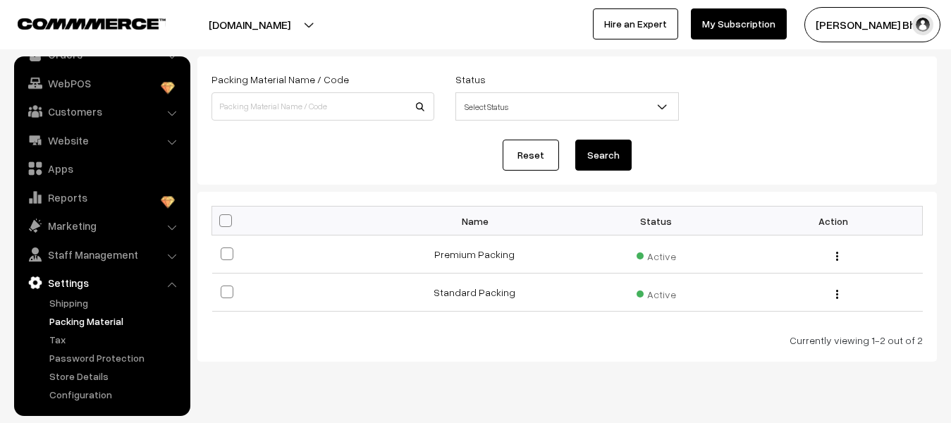
scroll to position [103, 0]
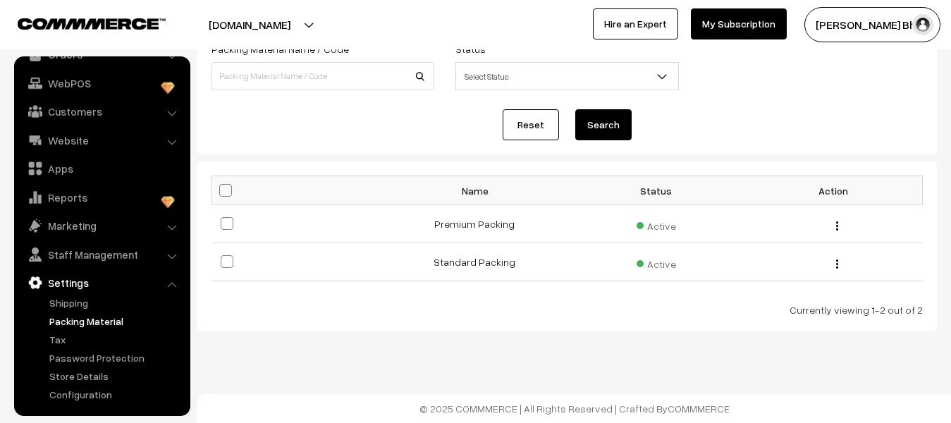
drag, startPoint x: 836, startPoint y: 264, endPoint x: 759, endPoint y: 302, distance: 85.4
click at [759, 302] on div "Bulk Options Make all Active Make all Inactive Delete all Bulk Options Name Sta…" at bounding box center [566, 247] width 711 height 142
click at [838, 261] on button "button" at bounding box center [837, 263] width 4 height 11
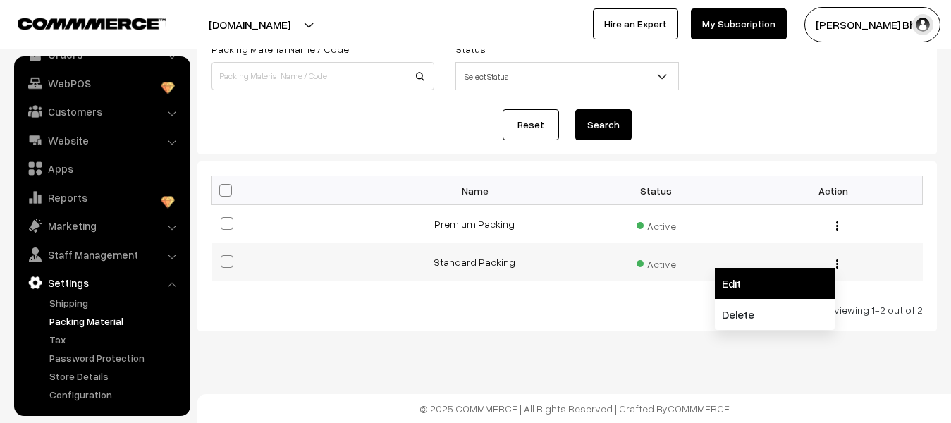
click at [744, 281] on link "Edit" at bounding box center [775, 283] width 120 height 31
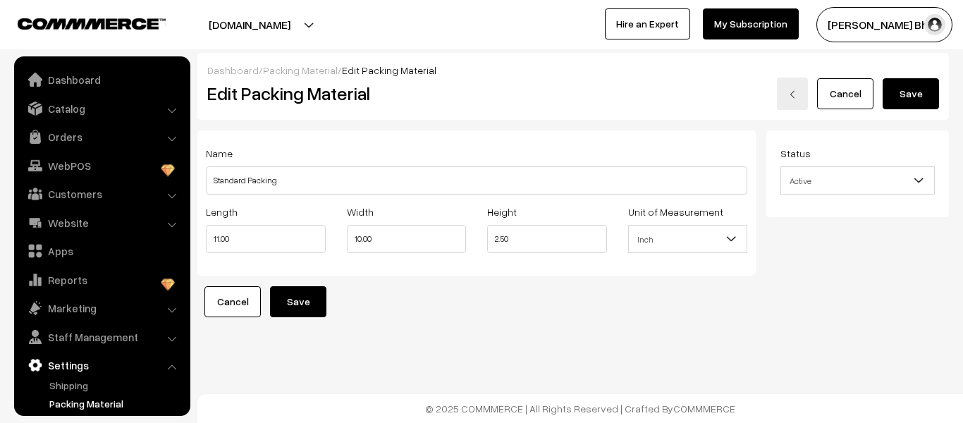
scroll to position [82, 0]
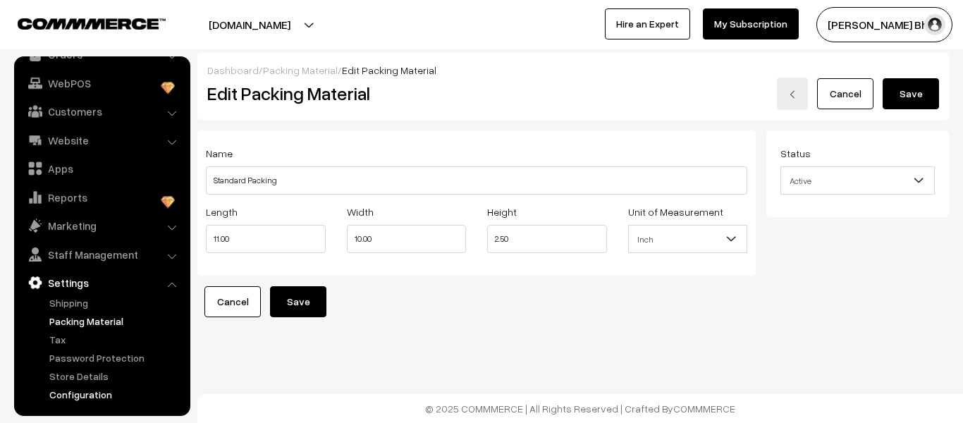
click at [81, 394] on link "Configuration" at bounding box center [116, 394] width 140 height 15
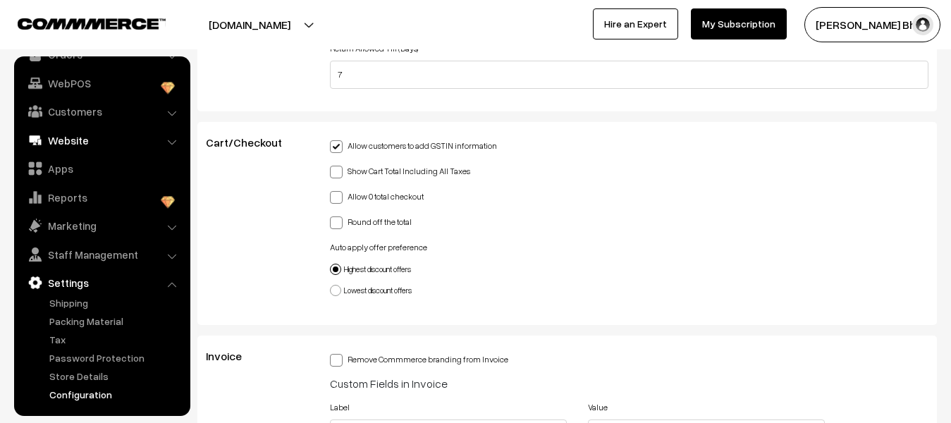
scroll to position [12, 0]
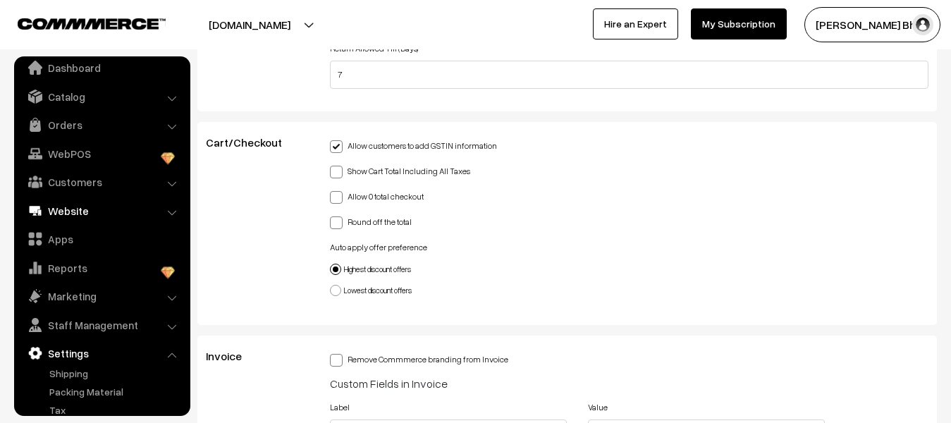
click at [75, 214] on link "Website" at bounding box center [102, 210] width 168 height 25
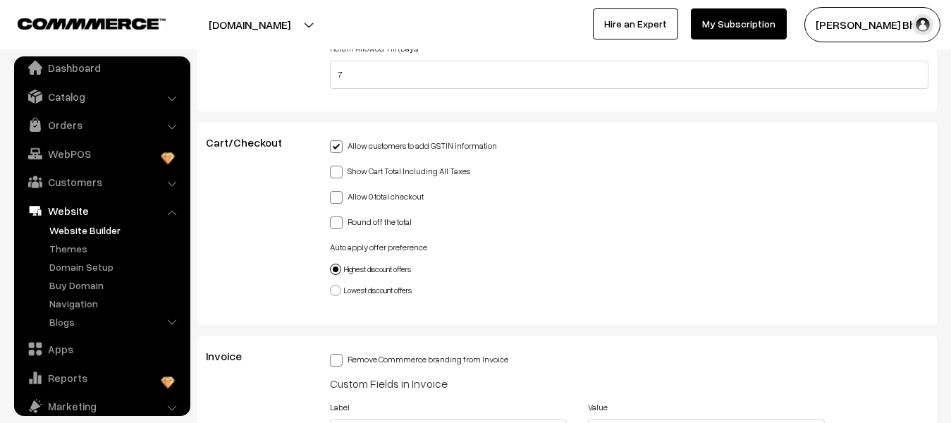
click at [87, 233] on link "Website Builder" at bounding box center [116, 230] width 140 height 15
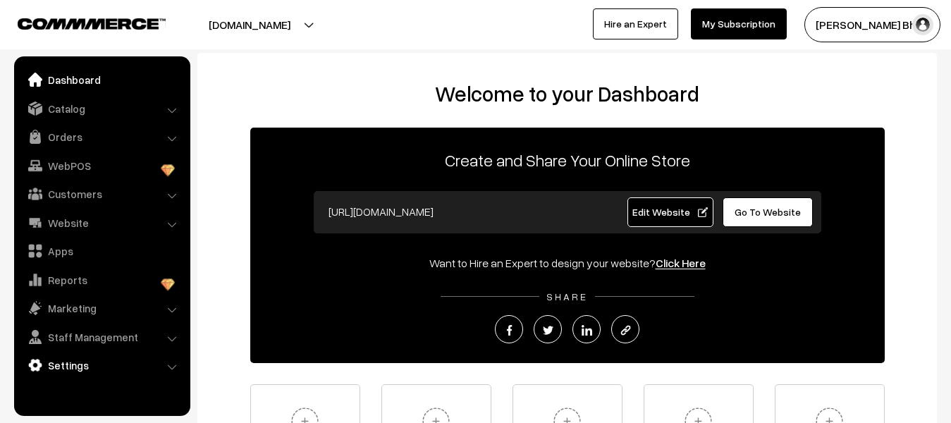
click at [71, 364] on link "Settings" at bounding box center [102, 364] width 168 height 25
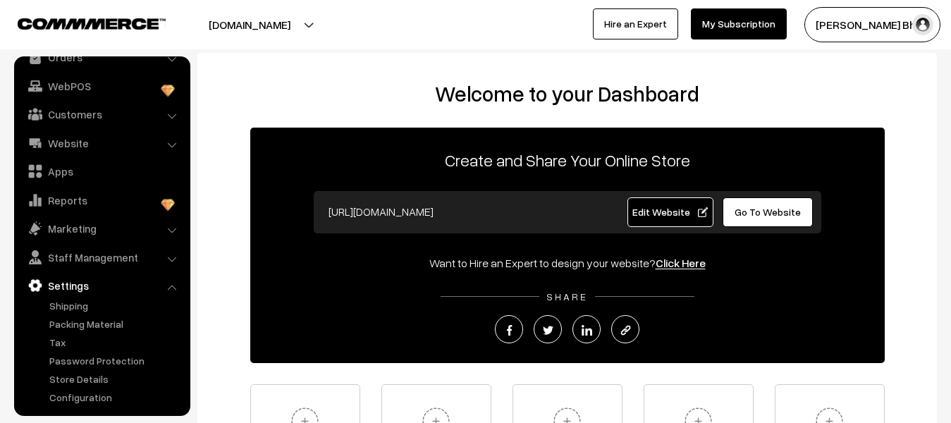
scroll to position [82, 0]
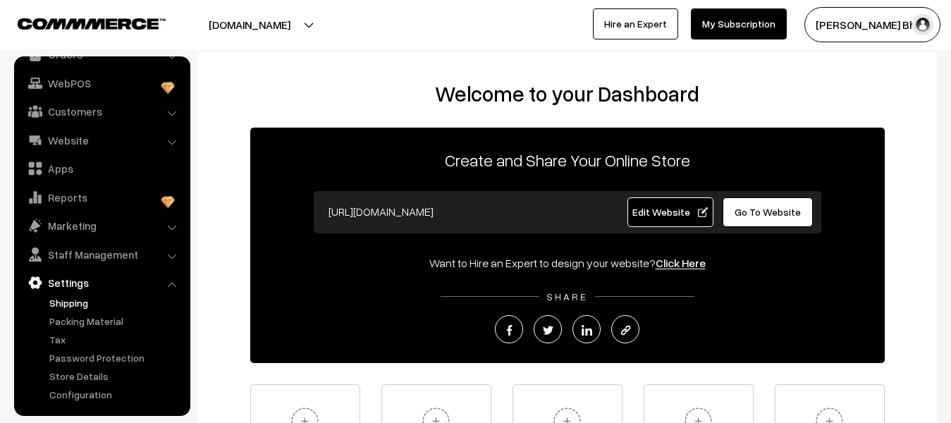
click at [79, 302] on link "Shipping" at bounding box center [116, 302] width 140 height 15
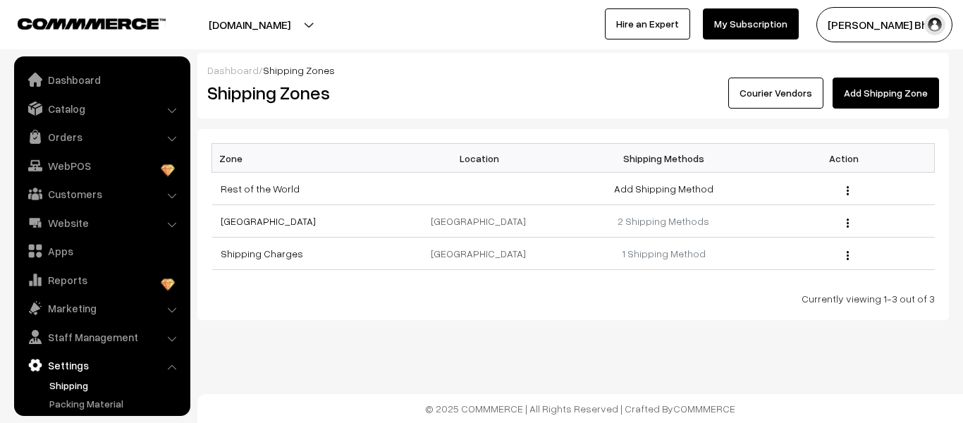
scroll to position [82, 0]
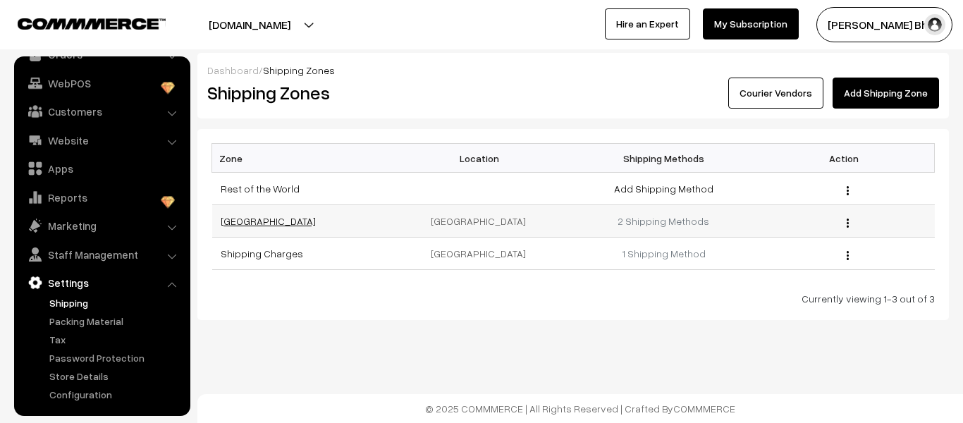
click at [227, 223] on link "[GEOGRAPHIC_DATA]" at bounding box center [268, 221] width 95 height 12
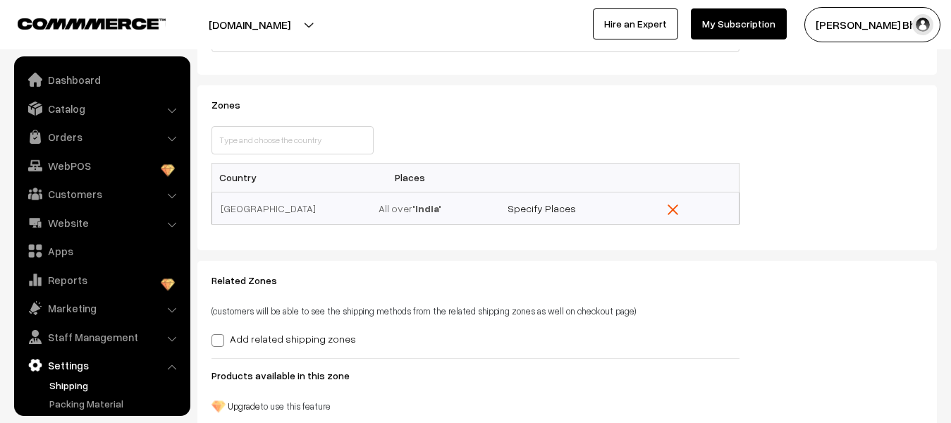
scroll to position [82, 0]
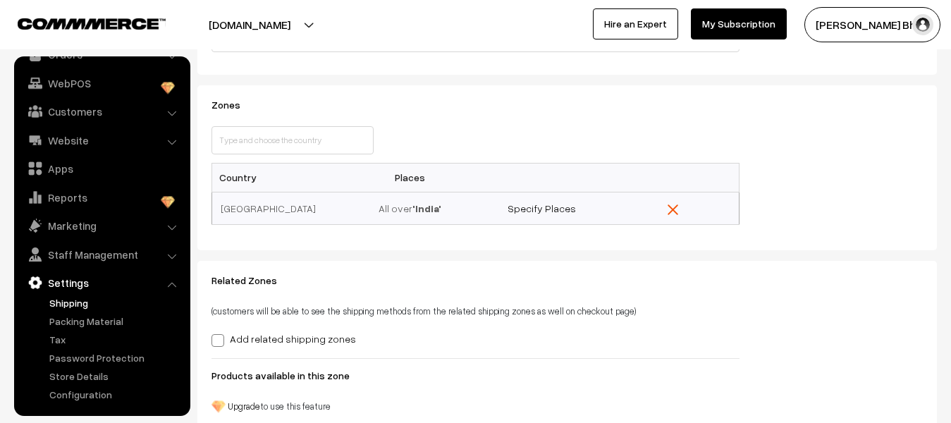
click at [299, 21] on button "[DOMAIN_NAME]" at bounding box center [249, 24] width 180 height 35
click at [380, 22] on div at bounding box center [235, 24] width 462 height 35
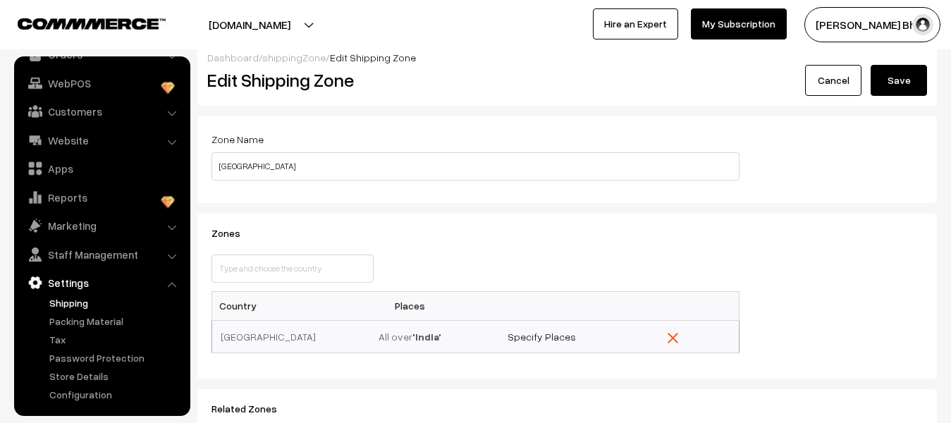
scroll to position [0, 0]
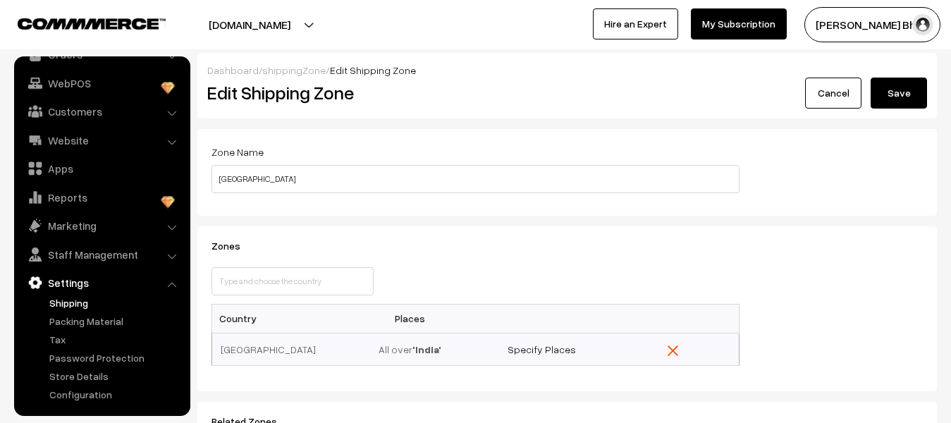
click at [925, 30] on img "button" at bounding box center [922, 24] width 21 height 21
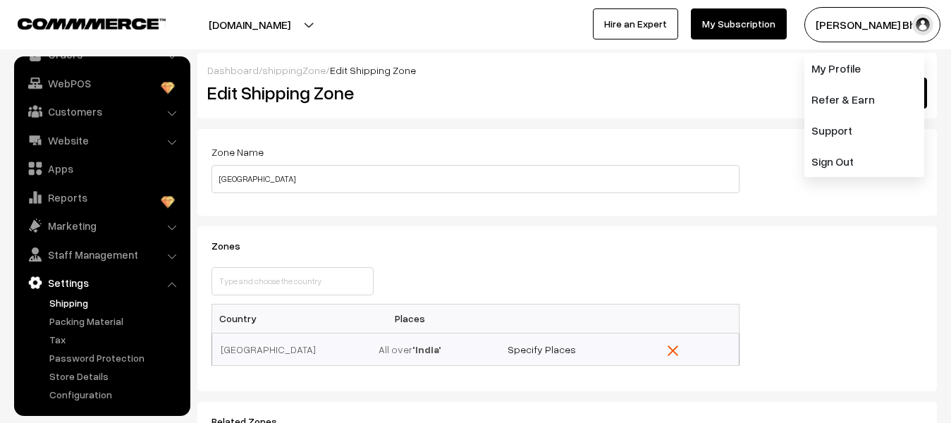
click at [61, 305] on link "Shipping" at bounding box center [116, 302] width 140 height 15
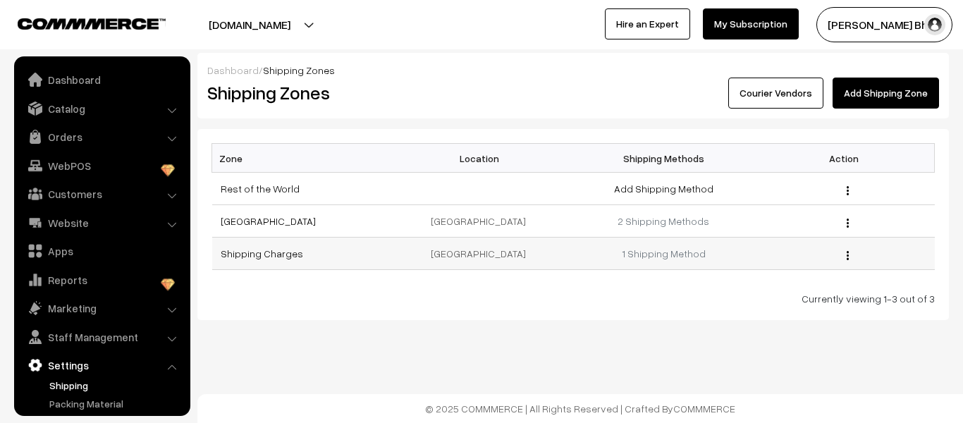
scroll to position [82, 0]
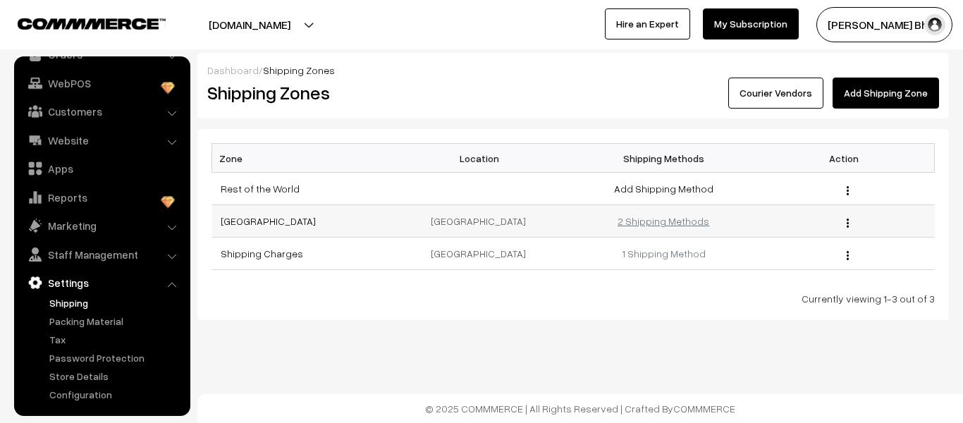
drag, startPoint x: 649, startPoint y: 221, endPoint x: 634, endPoint y: 222, distance: 14.2
click at [634, 222] on link "2 Shipping Methods" at bounding box center [664, 221] width 92 height 12
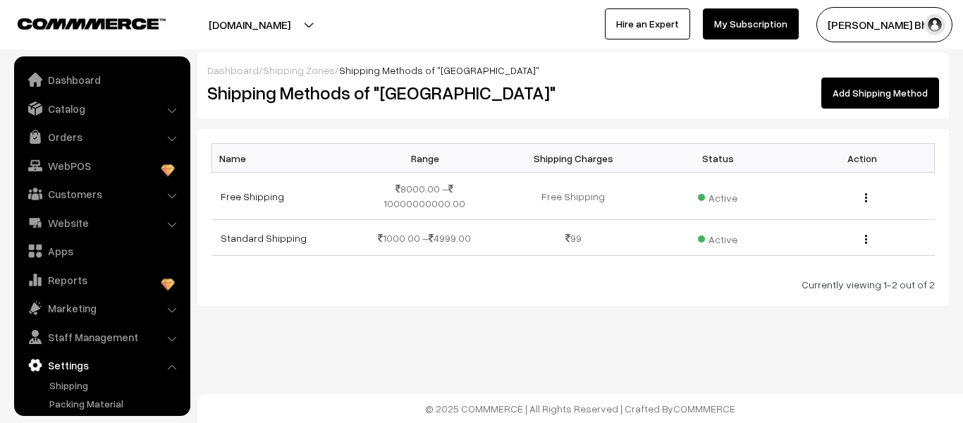
scroll to position [82, 0]
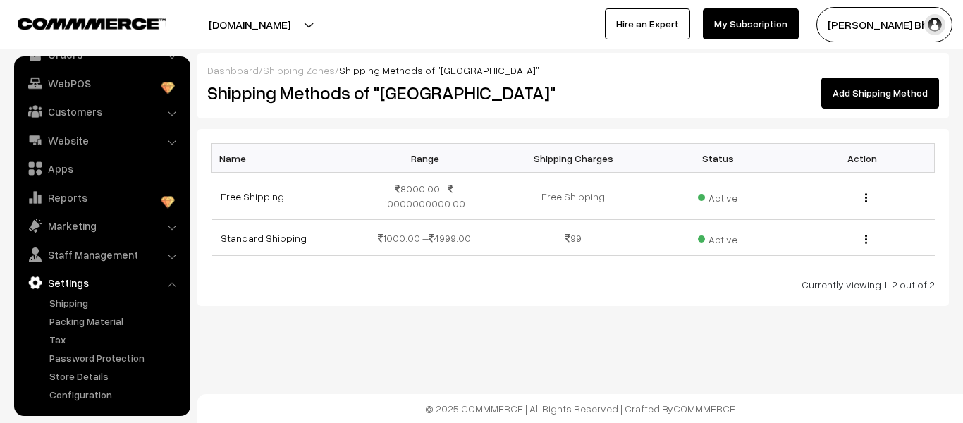
drag, startPoint x: 775, startPoint y: 181, endPoint x: 654, endPoint y: 331, distance: 193.0
click at [654, 331] on div "Dashboard / Shipping Zones / Shipping Methods of "[GEOGRAPHIC_DATA]" Shipping M…" at bounding box center [481, 199] width 963 height 398
click at [269, 190] on link "Free Shipping" at bounding box center [252, 196] width 63 height 12
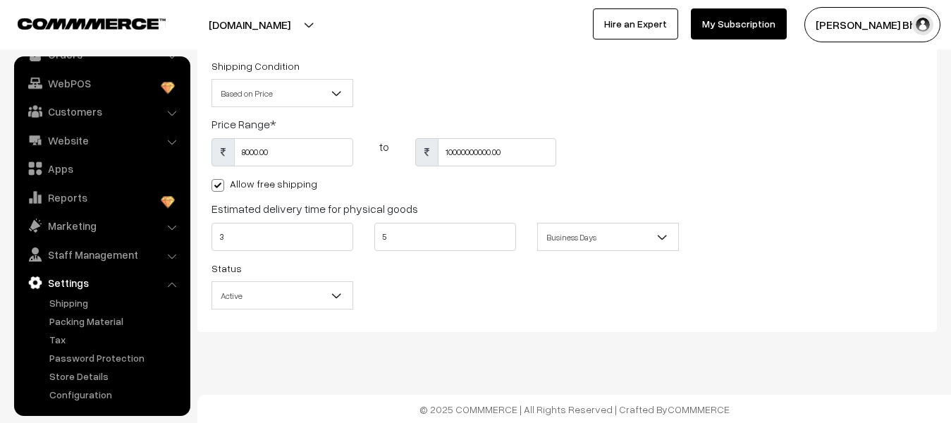
scroll to position [145, 0]
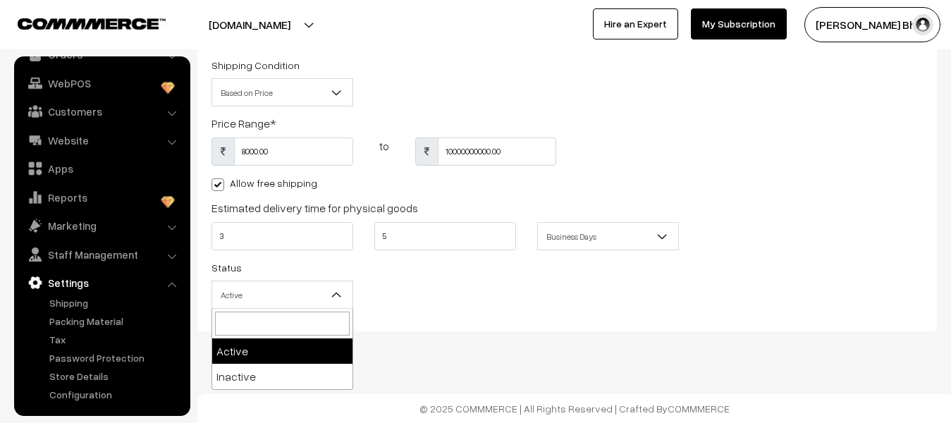
click at [343, 300] on b at bounding box center [337, 295] width 14 height 14
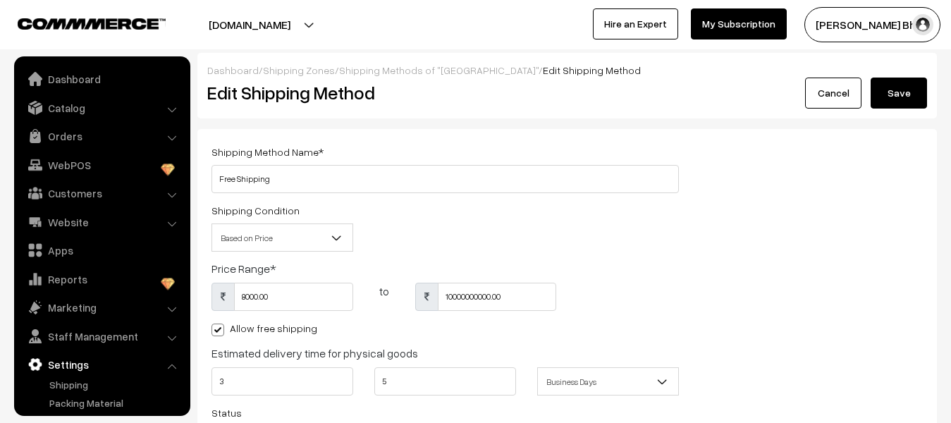
scroll to position [0, 0]
click at [80, 106] on link "Catalog" at bounding box center [102, 108] width 168 height 25
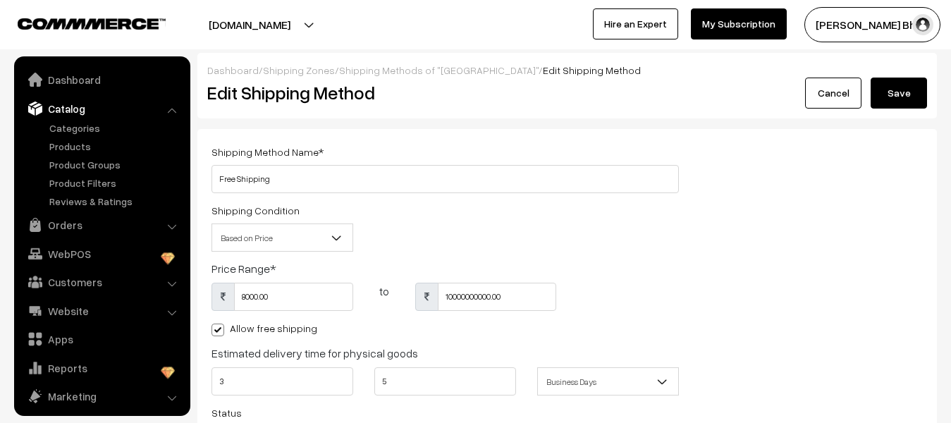
click at [170, 226] on li "Orders Orders" at bounding box center [102, 224] width 169 height 25
click at [69, 220] on link "Orders" at bounding box center [102, 224] width 168 height 25
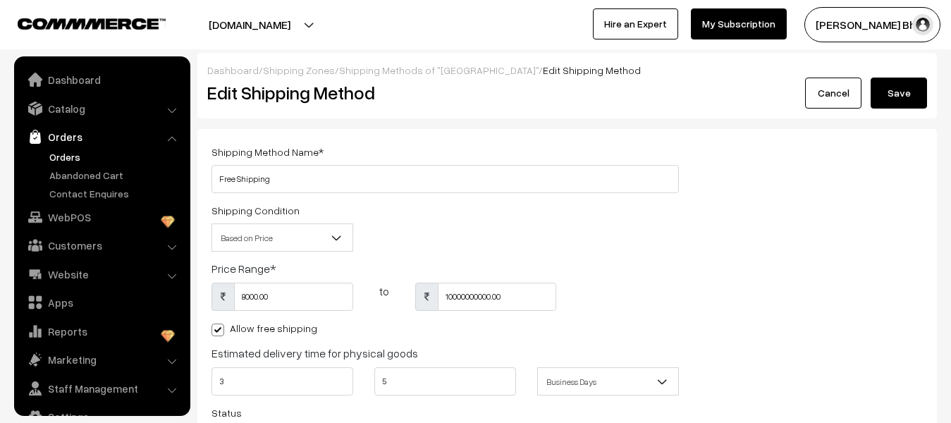
click at [76, 159] on link "Orders" at bounding box center [116, 156] width 140 height 15
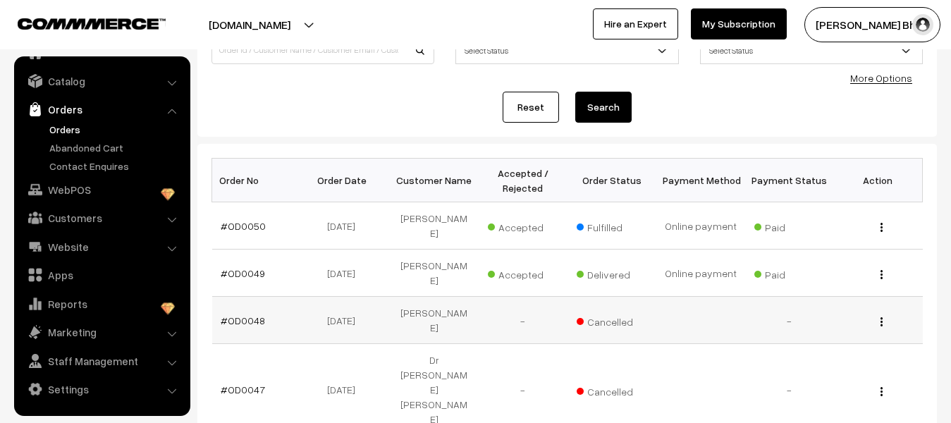
scroll to position [141, 0]
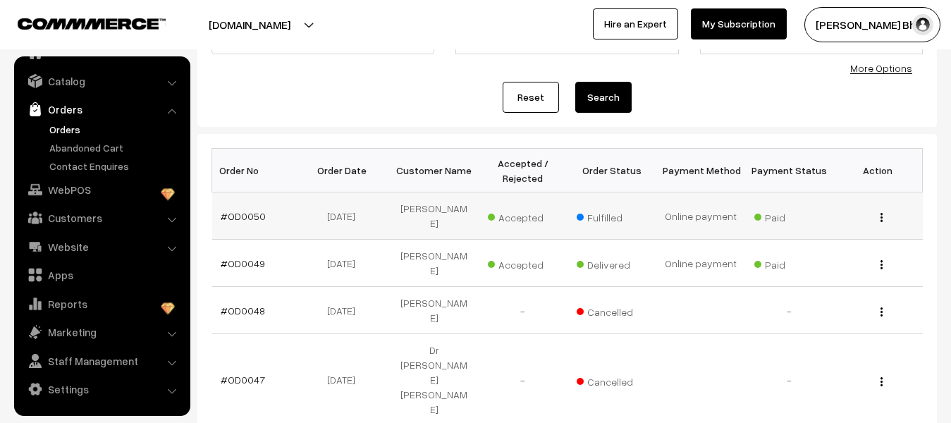
click at [882, 218] on img "button" at bounding box center [882, 217] width 2 height 9
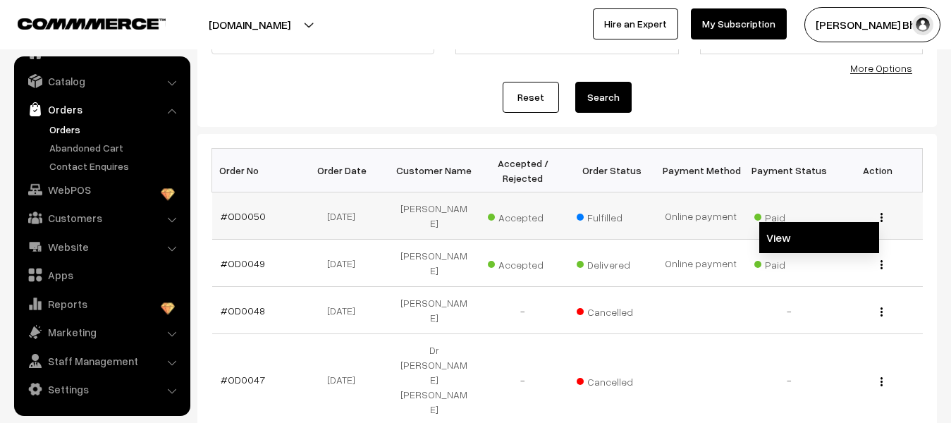
click at [783, 238] on link "View" at bounding box center [819, 237] width 120 height 31
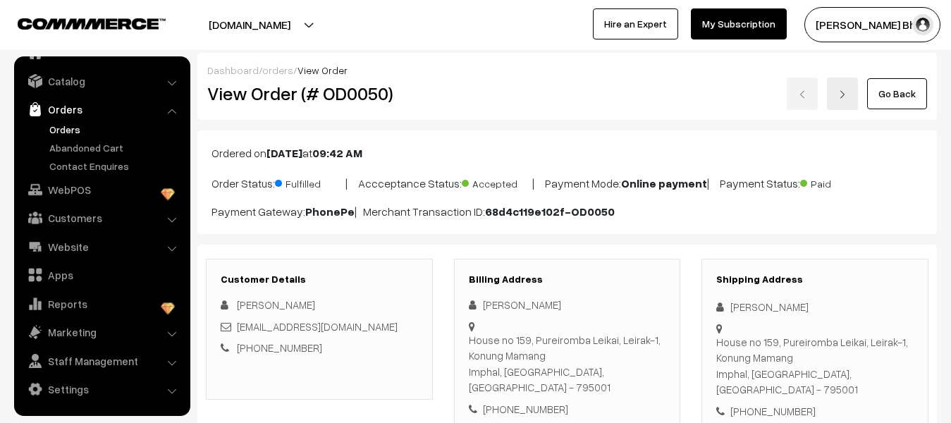
click at [154, 23] on img at bounding box center [92, 23] width 148 height 11
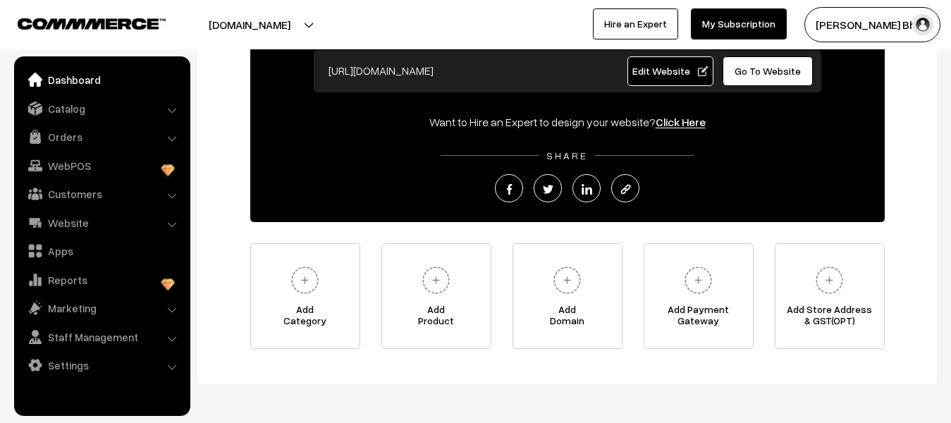
scroll to position [194, 0]
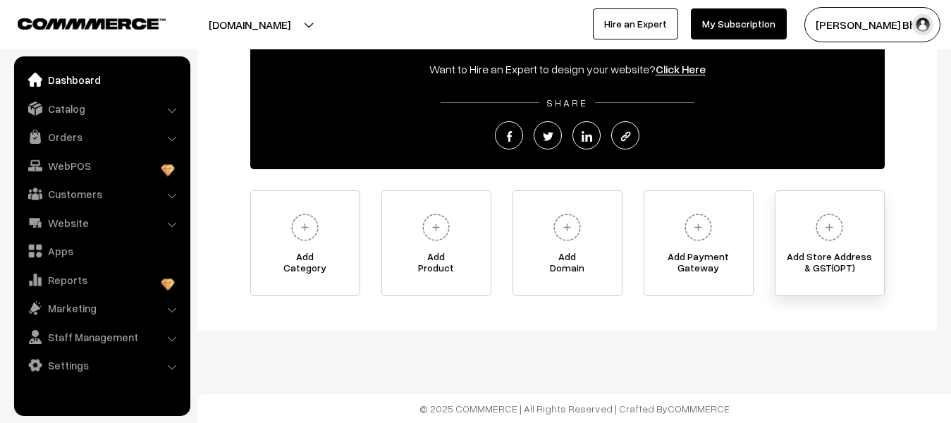
click at [849, 249] on link "Add Store Address & GST(OPT)" at bounding box center [830, 243] width 110 height 106
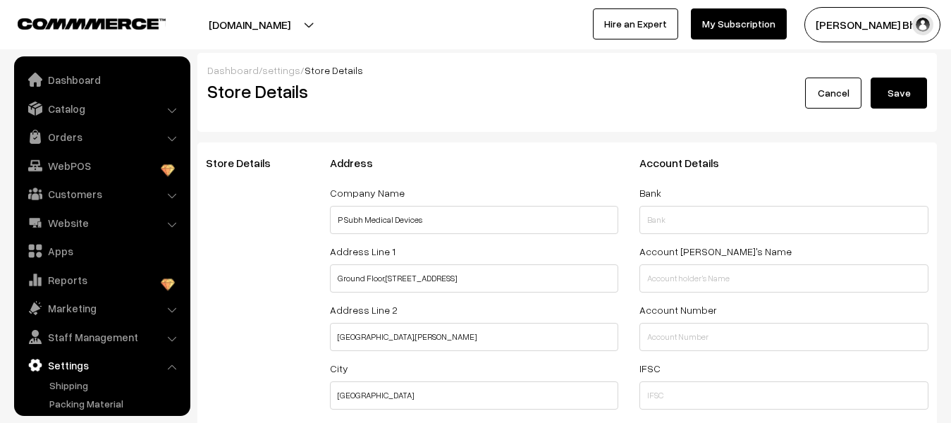
select select "99"
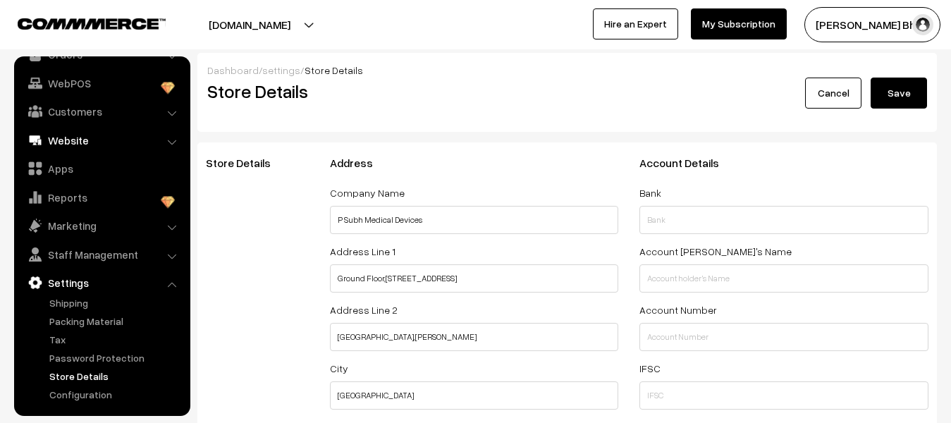
click at [85, 138] on link "Website" at bounding box center [102, 140] width 168 height 25
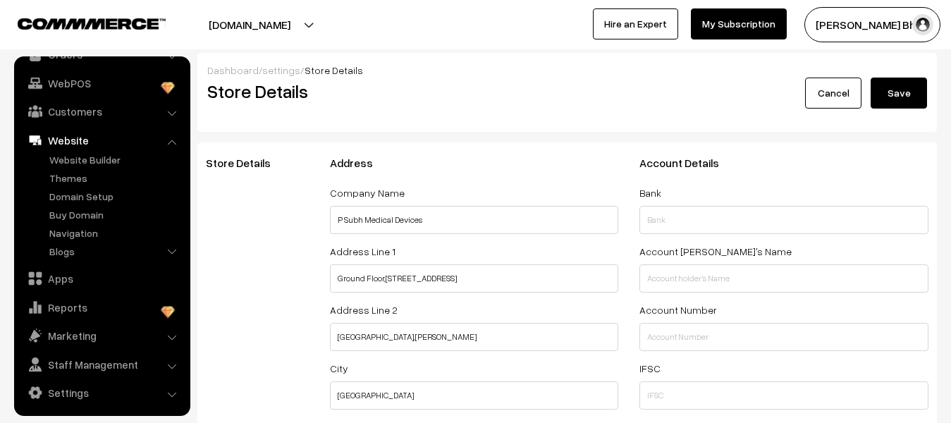
click at [274, 207] on div "Store Details" at bounding box center [257, 346] width 124 height 379
click at [144, 28] on img at bounding box center [92, 23] width 148 height 11
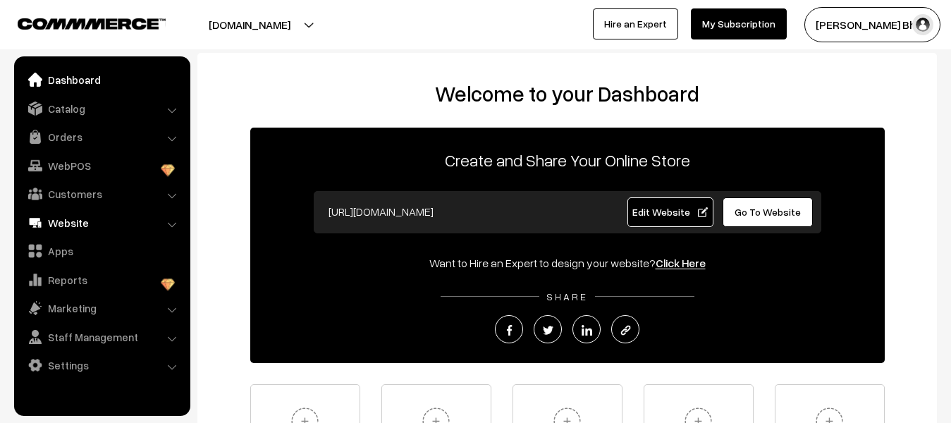
click at [75, 221] on link "Website" at bounding box center [102, 222] width 168 height 25
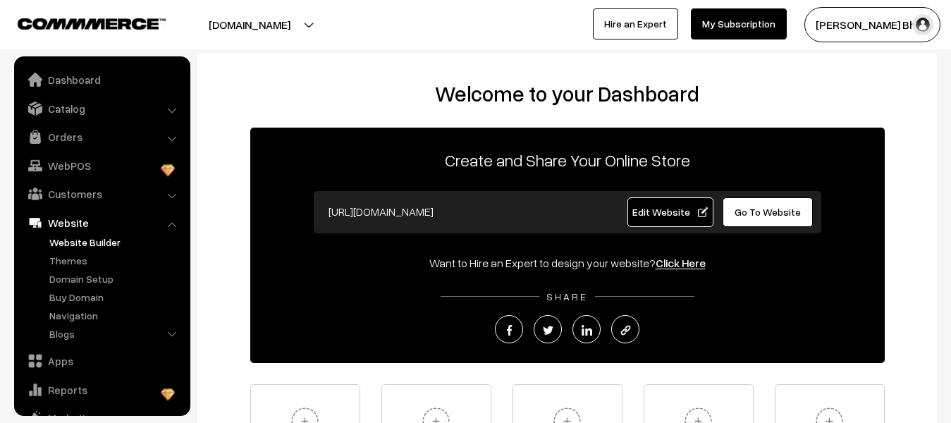
click at [75, 240] on link "Website Builder" at bounding box center [116, 242] width 140 height 15
